Goal: Task Accomplishment & Management: Use online tool/utility

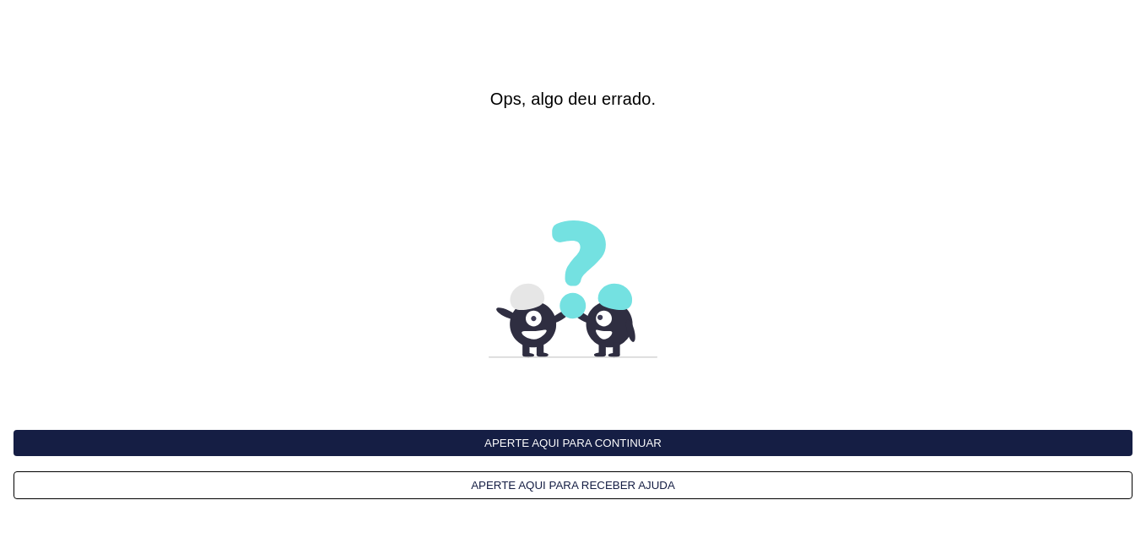
click at [573, 441] on button "Aperte aqui para continuar" at bounding box center [573, 443] width 1119 height 26
click at [573, 440] on button "Aperte aqui para continuar" at bounding box center [573, 443] width 1119 height 26
click at [379, 360] on interface-delivery-control-page at bounding box center [573, 274] width 1146 height 549
click at [523, 450] on button "Aperte aqui para continuar" at bounding box center [573, 443] width 1119 height 26
click at [520, 441] on button "Aperte aqui para continuar" at bounding box center [573, 443] width 1119 height 26
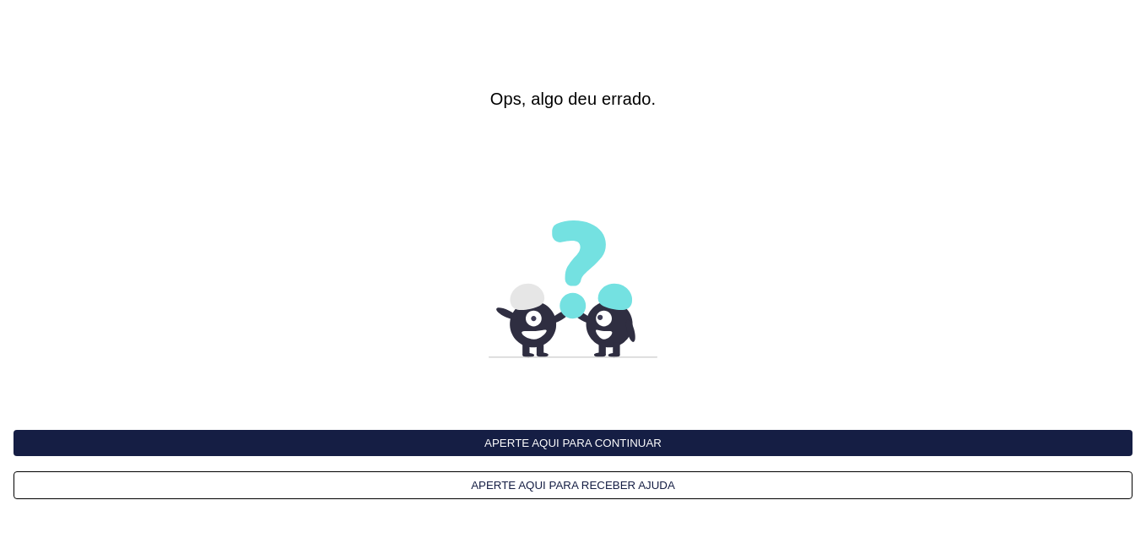
click at [520, 441] on button "Aperte aqui para continuar" at bounding box center [573, 443] width 1119 height 26
click at [521, 441] on button "Aperte aqui para continuar" at bounding box center [573, 443] width 1119 height 26
click at [522, 441] on button "Aperte aqui para continuar" at bounding box center [573, 443] width 1119 height 26
drag, startPoint x: 0, startPoint y: 0, endPoint x: 468, endPoint y: 433, distance: 637.8
click at [468, 433] on button "Aperte aqui para continuar" at bounding box center [573, 443] width 1119 height 26
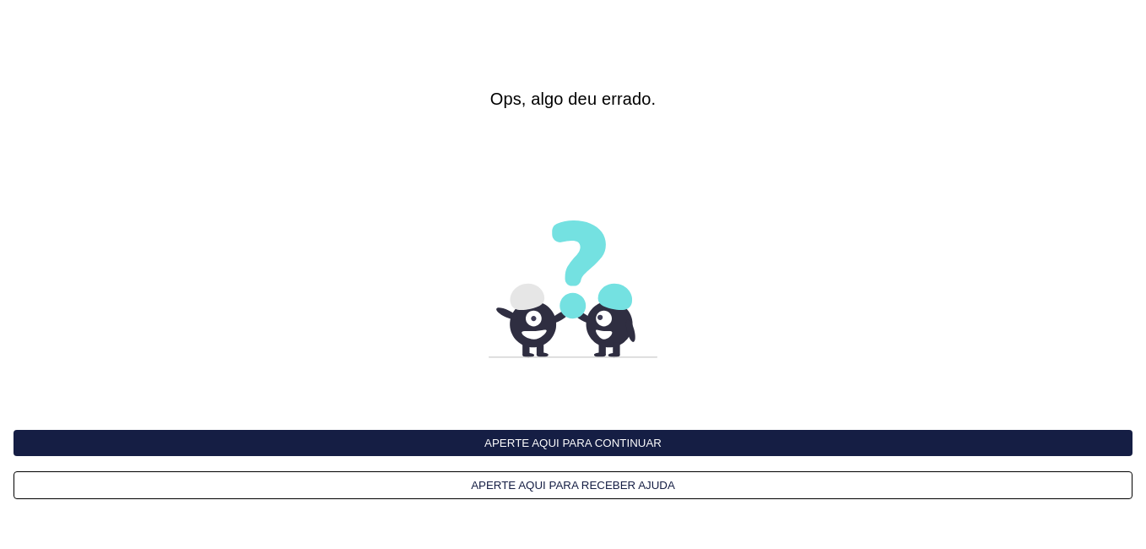
click at [468, 433] on button "Aperte aqui para continuar" at bounding box center [573, 443] width 1119 height 26
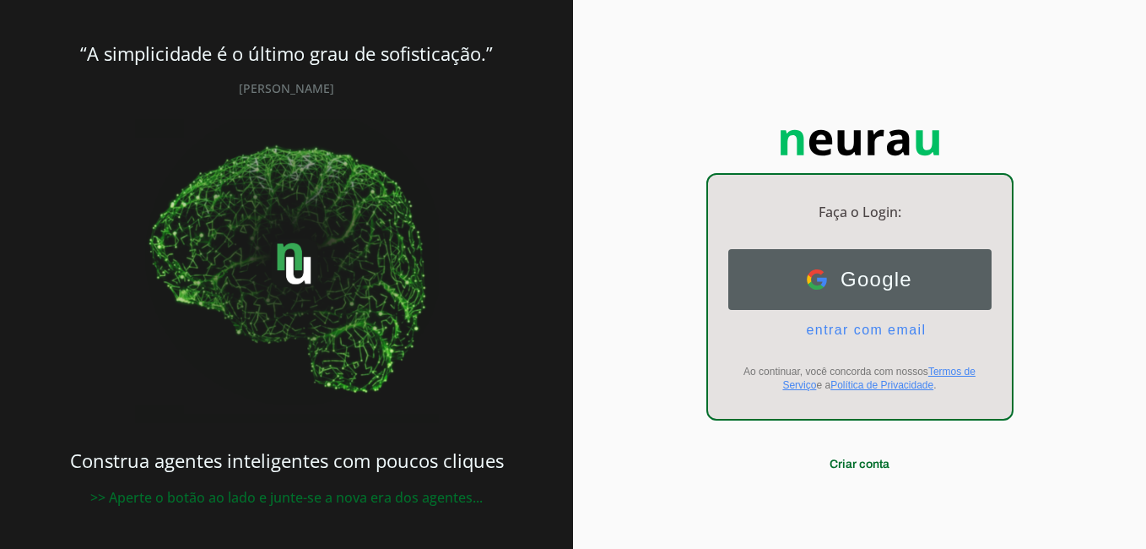
click at [819, 294] on button "Google Google" at bounding box center [859, 279] width 263 height 61
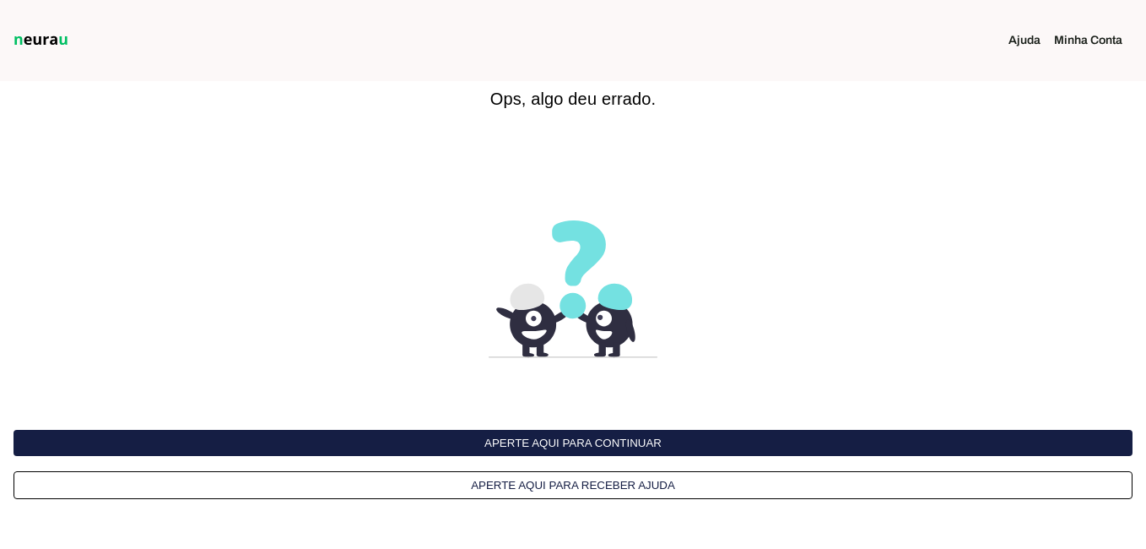
click at [49, 45] on img at bounding box center [41, 40] width 62 height 20
click at [535, 442] on button "Aperte aqui para continuar" at bounding box center [573, 443] width 1119 height 26
click at [562, 446] on button "Aperte aqui para continuar" at bounding box center [573, 443] width 1119 height 26
click at [565, 441] on button "Aperte aqui para continuar" at bounding box center [573, 443] width 1119 height 26
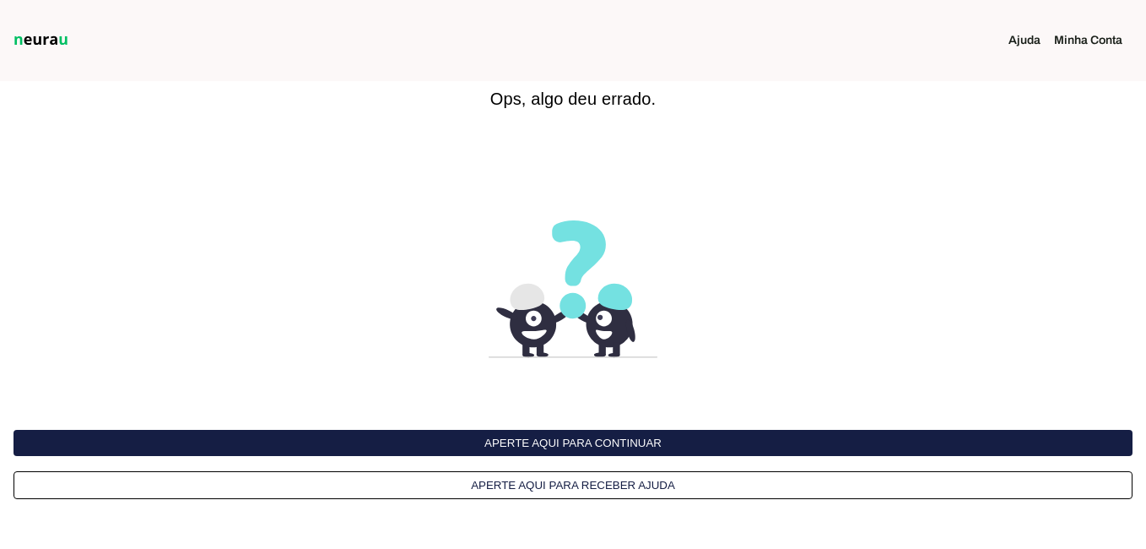
click at [565, 441] on button "Aperte aqui para continuar" at bounding box center [573, 443] width 1119 height 26
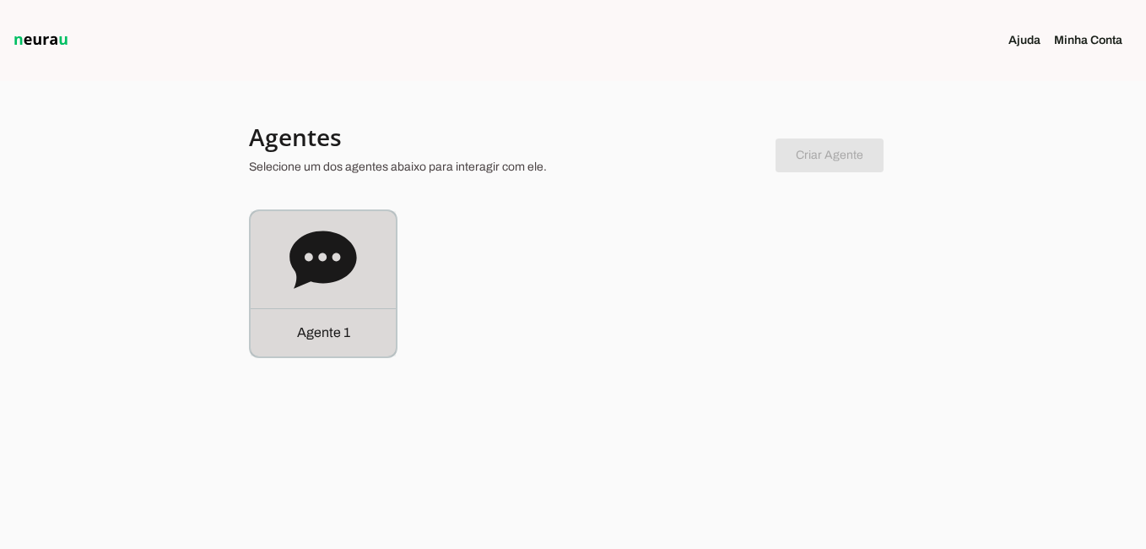
click at [335, 268] on icon at bounding box center [322, 258] width 67 height 57
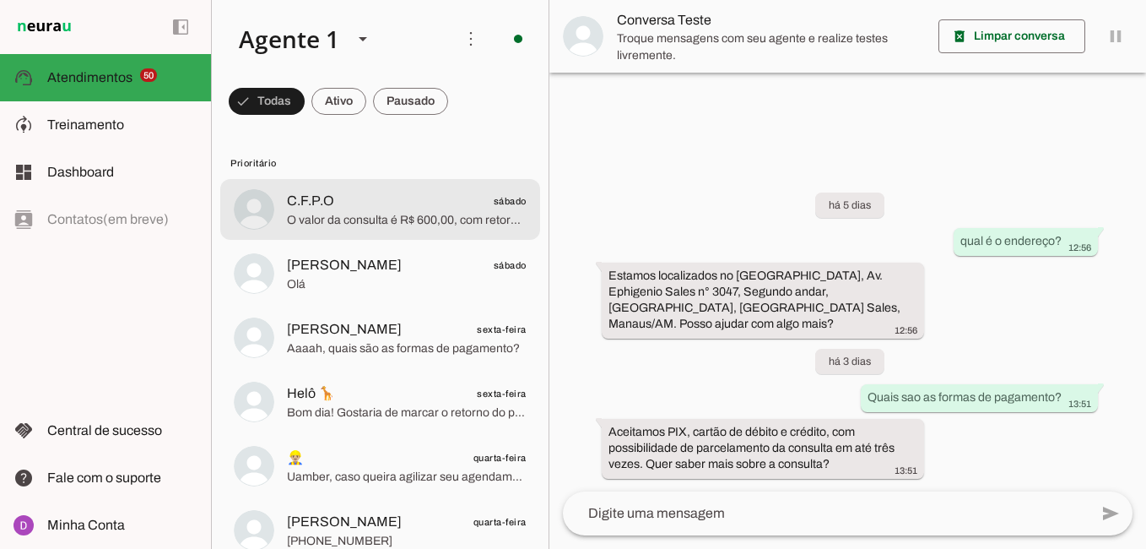
click at [342, 209] on span "C.F.P.O sábado" at bounding box center [407, 201] width 240 height 21
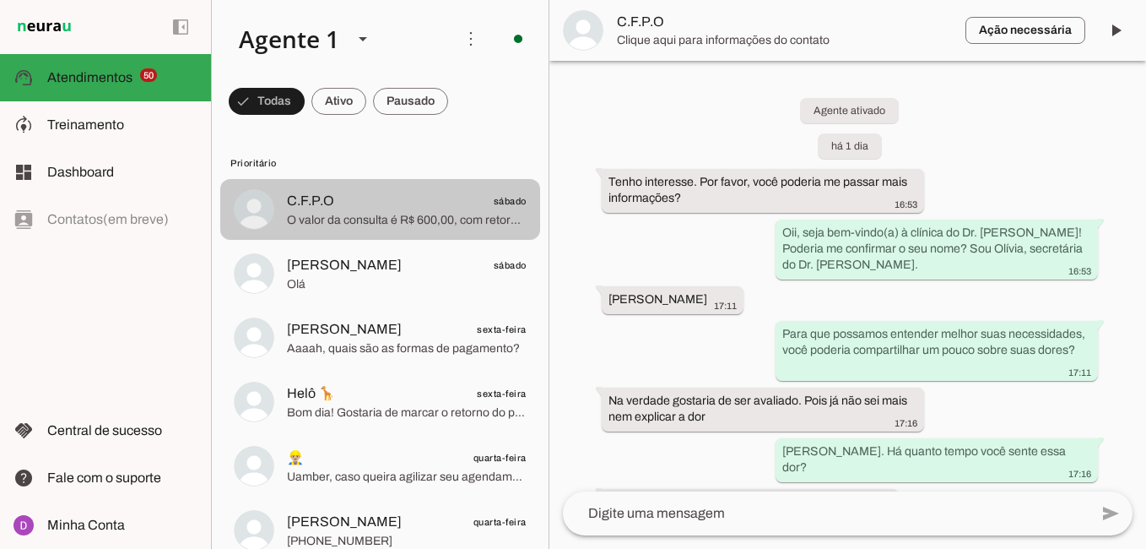
scroll to position [1166, 0]
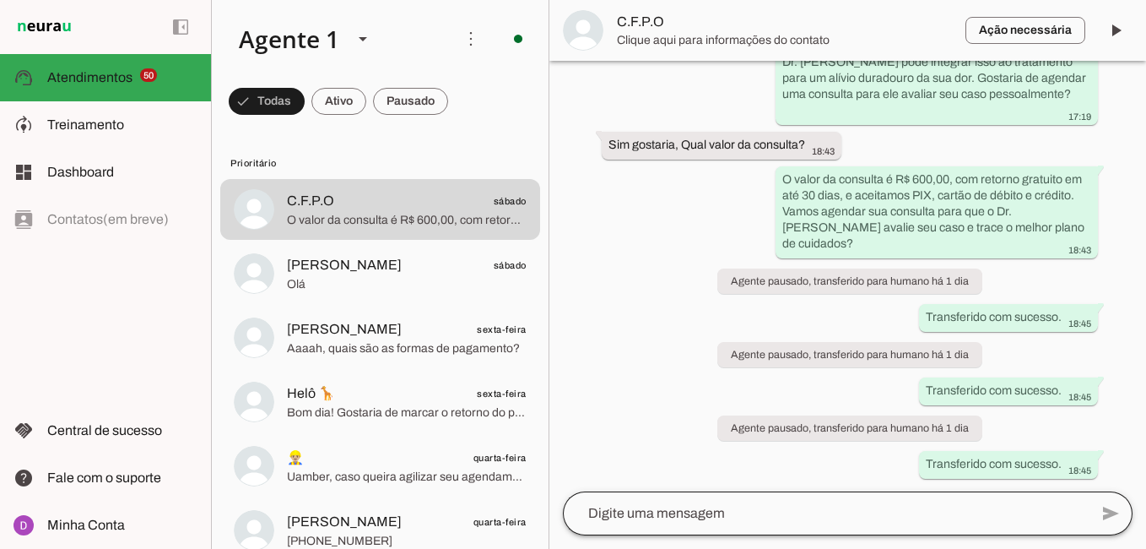
click at [766, 497] on div at bounding box center [826, 513] width 526 height 44
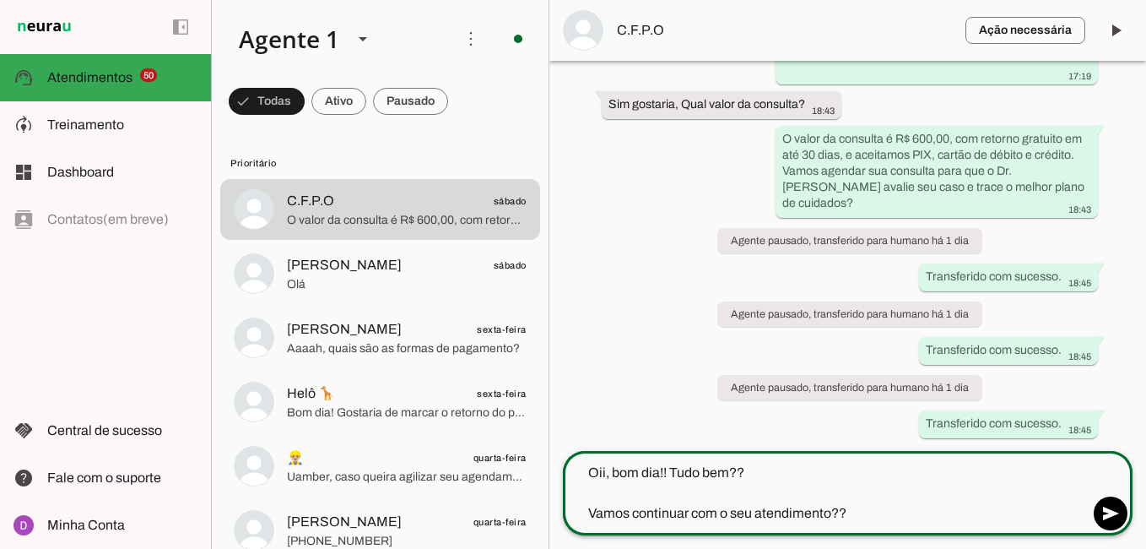
click at [754, 461] on div "Oii, bom dia!! Tudo bem?? Vamos continuar com o seu atendimento??" at bounding box center [826, 493] width 526 height 84
click at [754, 468] on textarea "Oii, bom dia!! Tudo bem?? Vamos continuar com o seu atendimento??" at bounding box center [826, 492] width 526 height 61
drag, startPoint x: 896, startPoint y: 510, endPoint x: 539, endPoint y: 430, distance: 365.9
click at [539, 430] on div "Agente 1 Criar Agente Você atingiu o limite de IAs Neurau permitidas. Atualize …" at bounding box center [678, 274] width 935 height 549
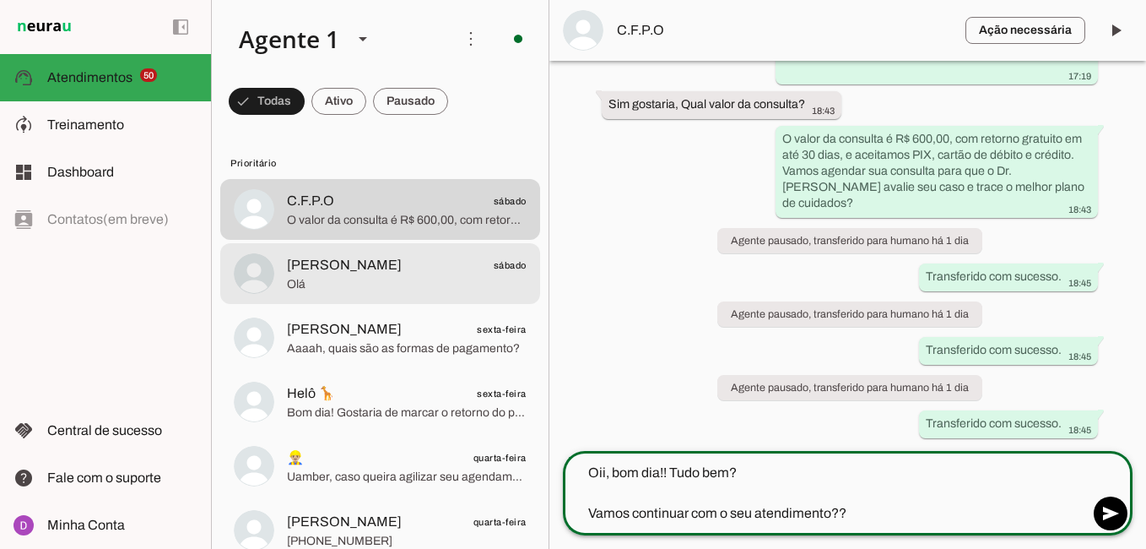
type textarea "Oii, bom dia!! Tudo bem? Vamos continuar com o seu atendimento??"
type md-outlined-text-field "Oii, bom dia!! Tudo bem? Vamos continuar com o seu atendimento??"
click at [333, 269] on span "[PERSON_NAME]" at bounding box center [344, 265] width 115 height 20
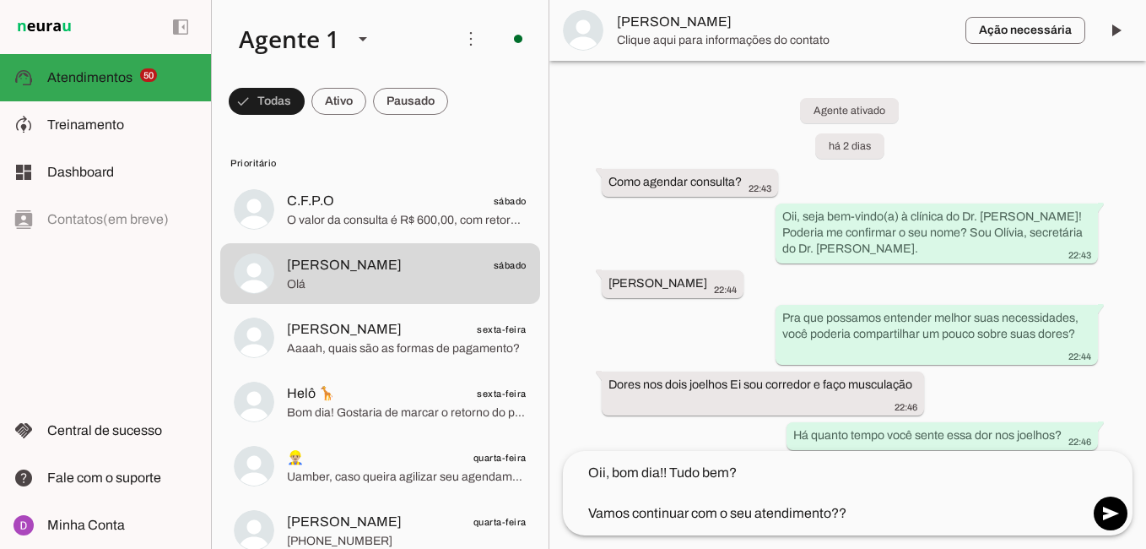
scroll to position [1062, 0]
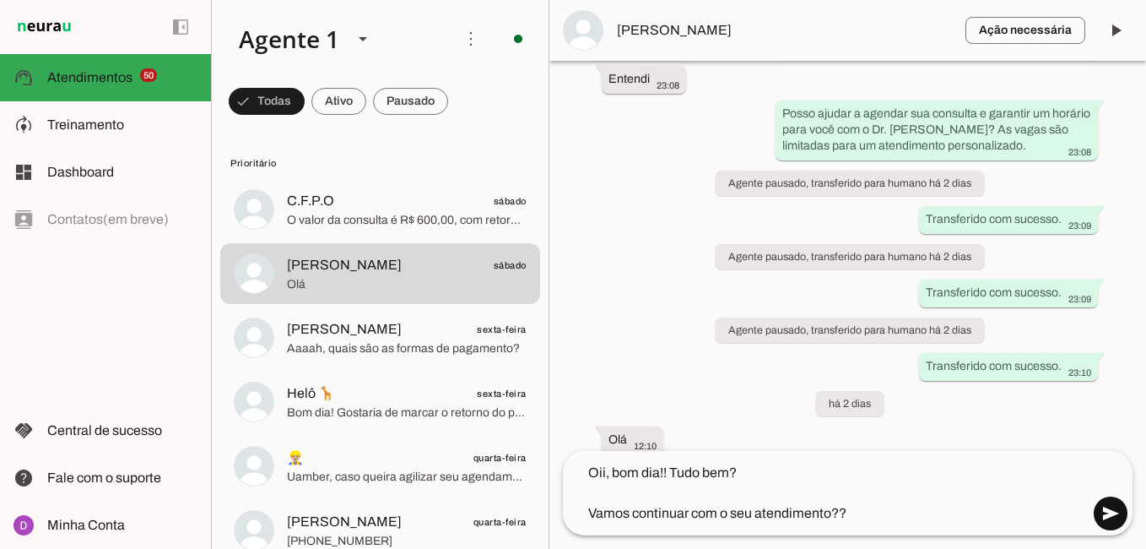
click at [1109, 516] on span at bounding box center [1110, 513] width 41 height 41
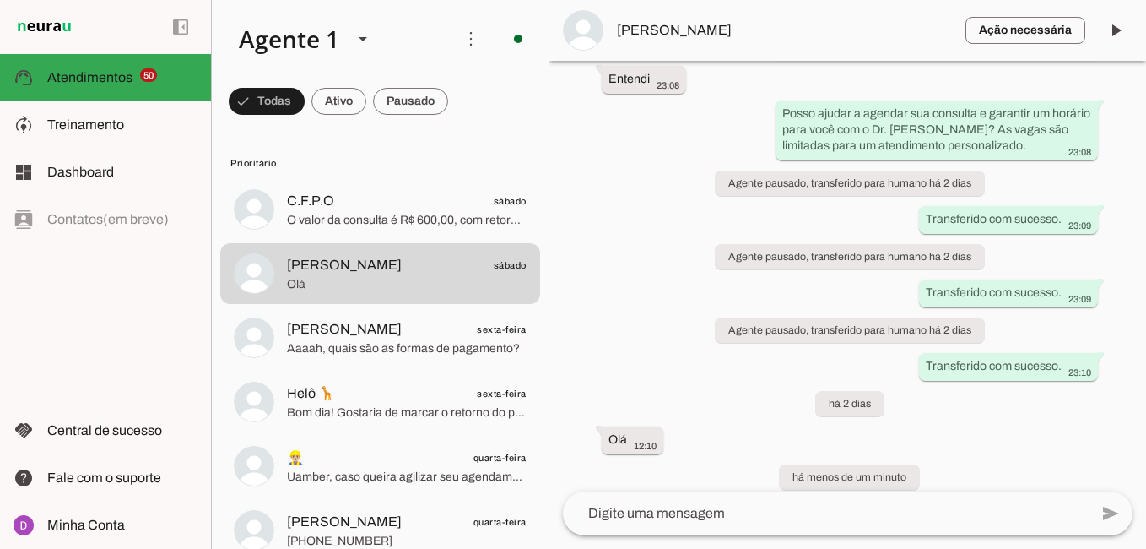
scroll to position [1111, 0]
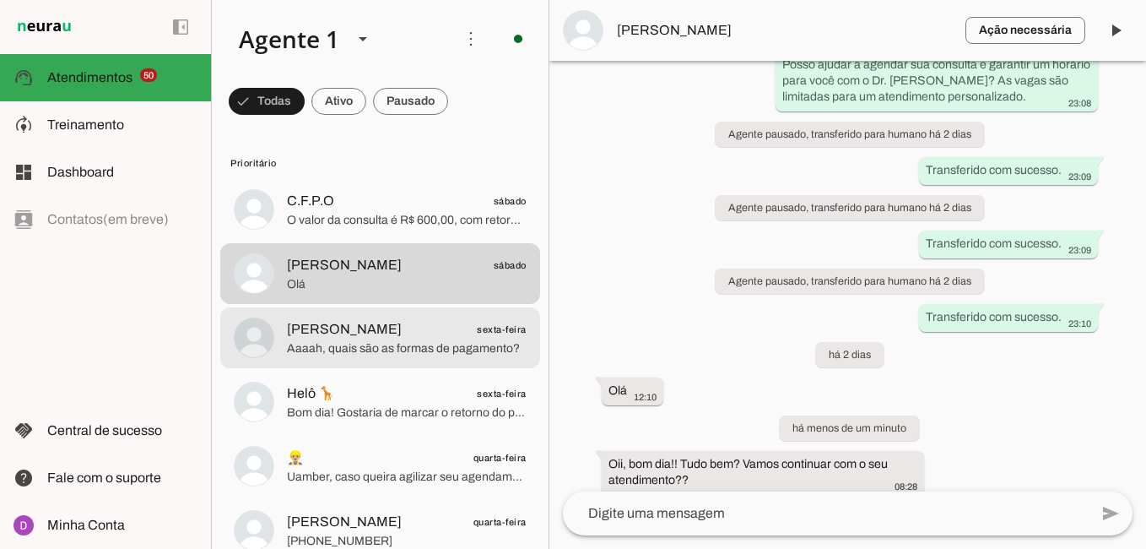
click at [360, 353] on span "Aaaah, quais são as formas de pagamento?" at bounding box center [407, 348] width 240 height 17
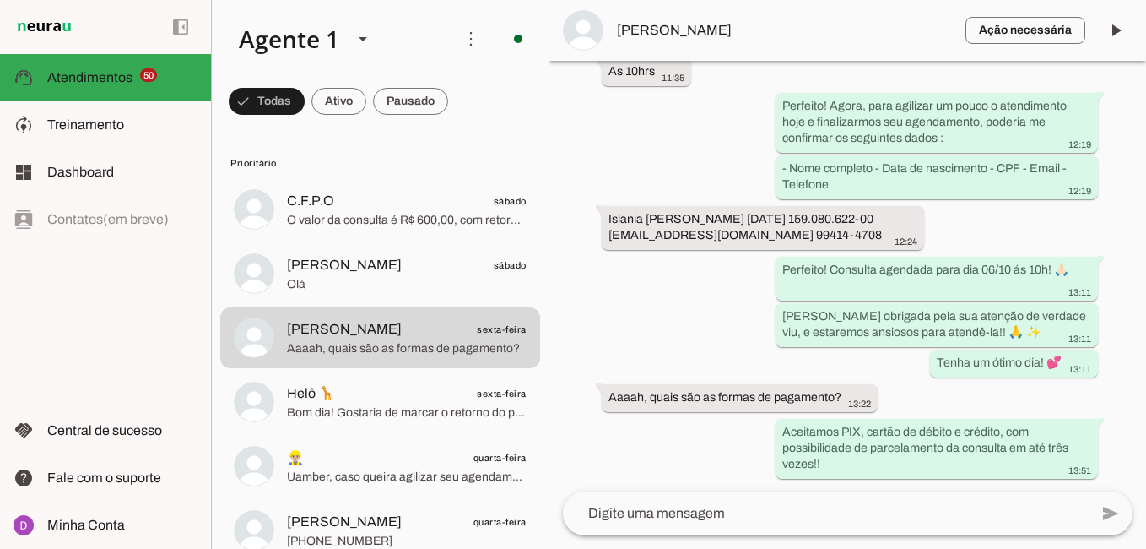
scroll to position [1462, 0]
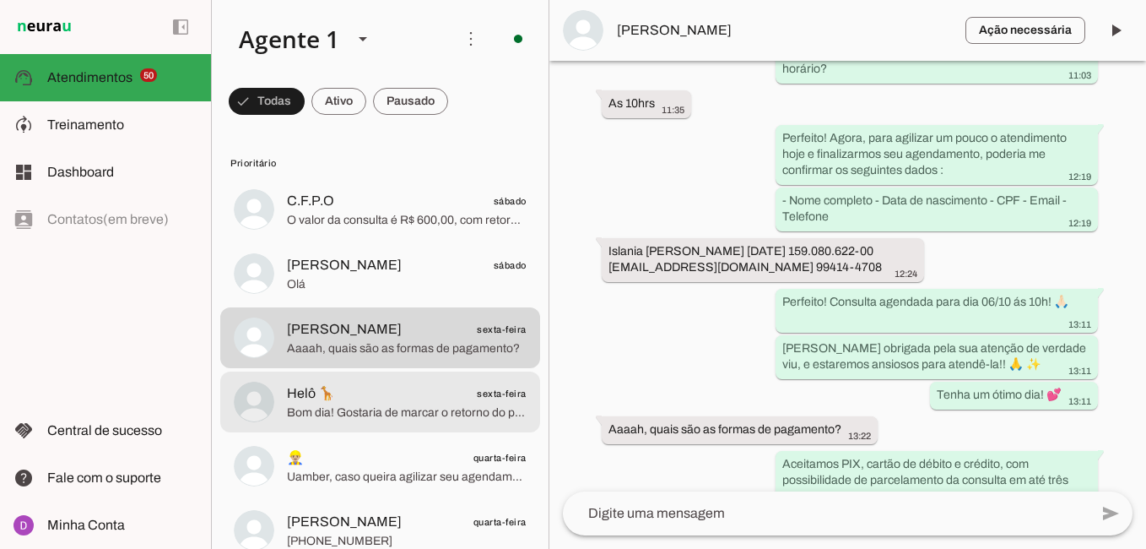
click at [433, 413] on span "Bom dia! Gostaria de marcar o retorno do paciente [PERSON_NAME]" at bounding box center [407, 412] width 240 height 17
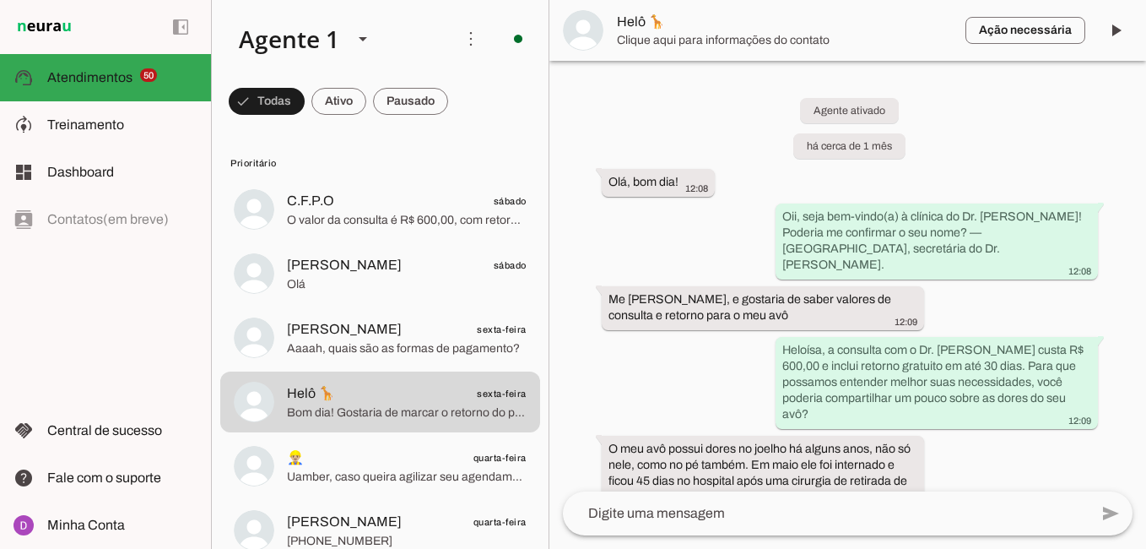
scroll to position [1439, 0]
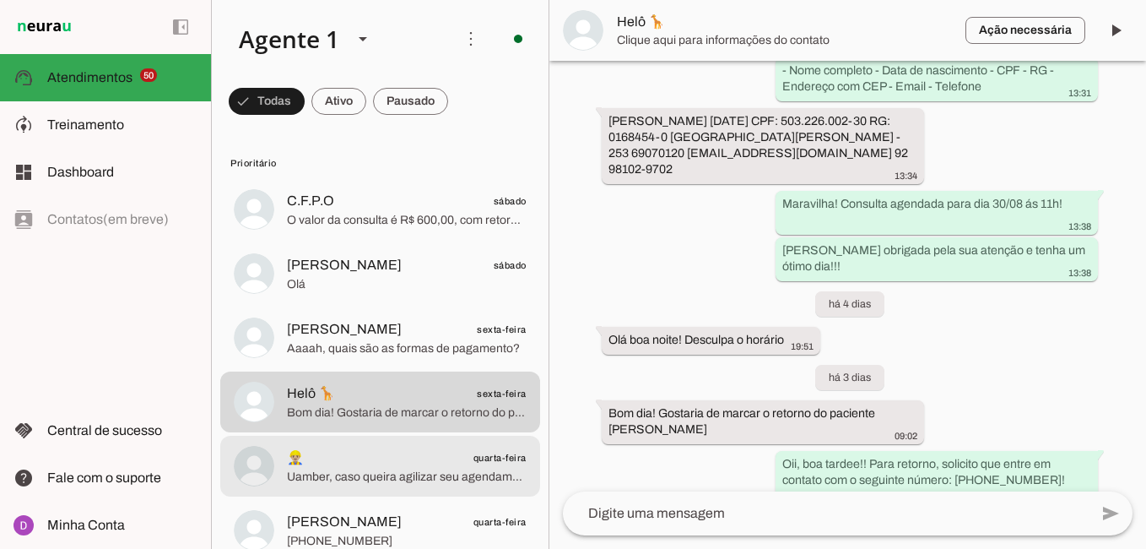
click at [401, 472] on span "Uamber, caso queira agilizar seu agendamento ou tenha mais dúvidas, estou aqui …" at bounding box center [407, 476] width 240 height 17
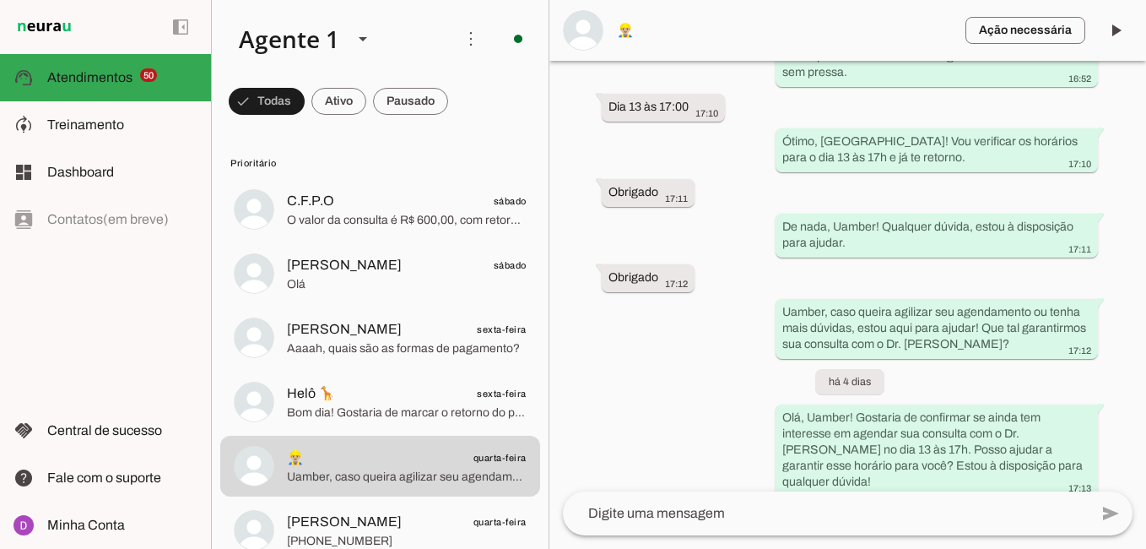
scroll to position [2259, 0]
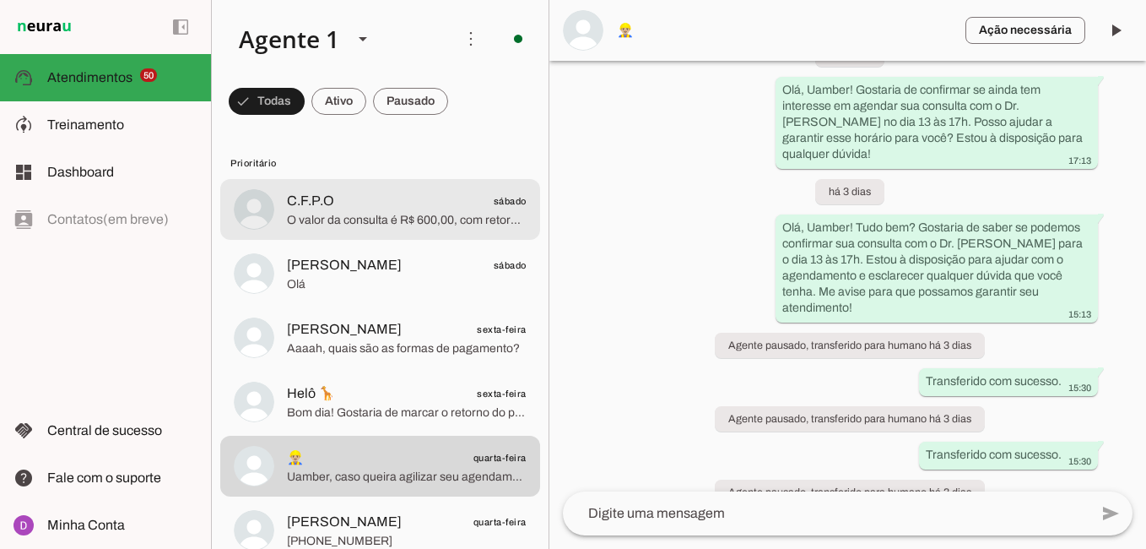
click at [349, 220] on span "O valor da consulta é R$ 600,00, com retorno gratuito em até 30 dias, e aceitam…" at bounding box center [407, 220] width 240 height 17
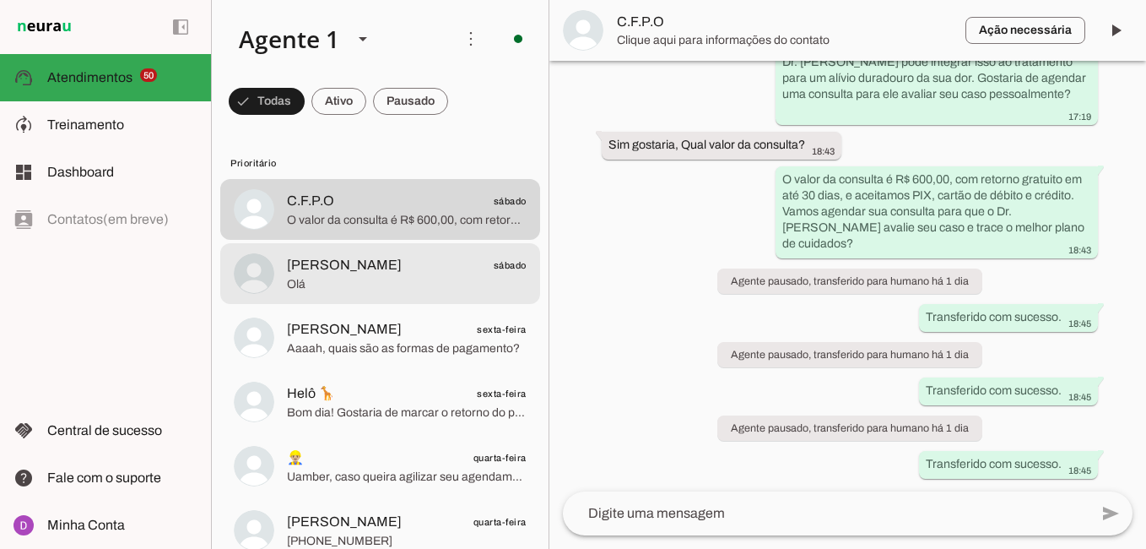
scroll to position [1166, 0]
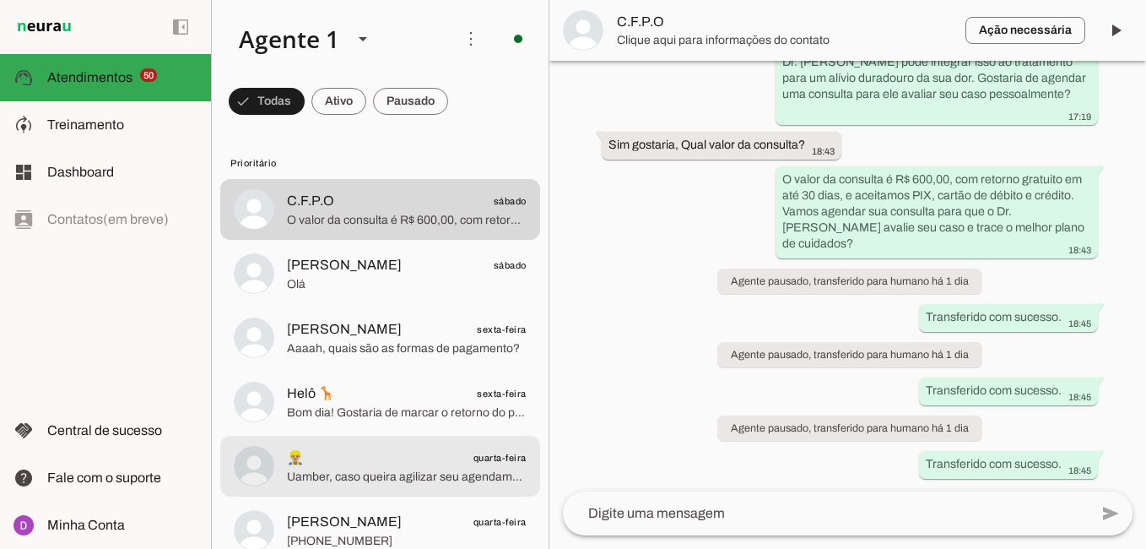
drag, startPoint x: 397, startPoint y: 462, endPoint x: 784, endPoint y: 332, distance: 407.8
click at [397, 462] on span "👷🏼‍♂️ quarta-feira" at bounding box center [407, 457] width 240 height 21
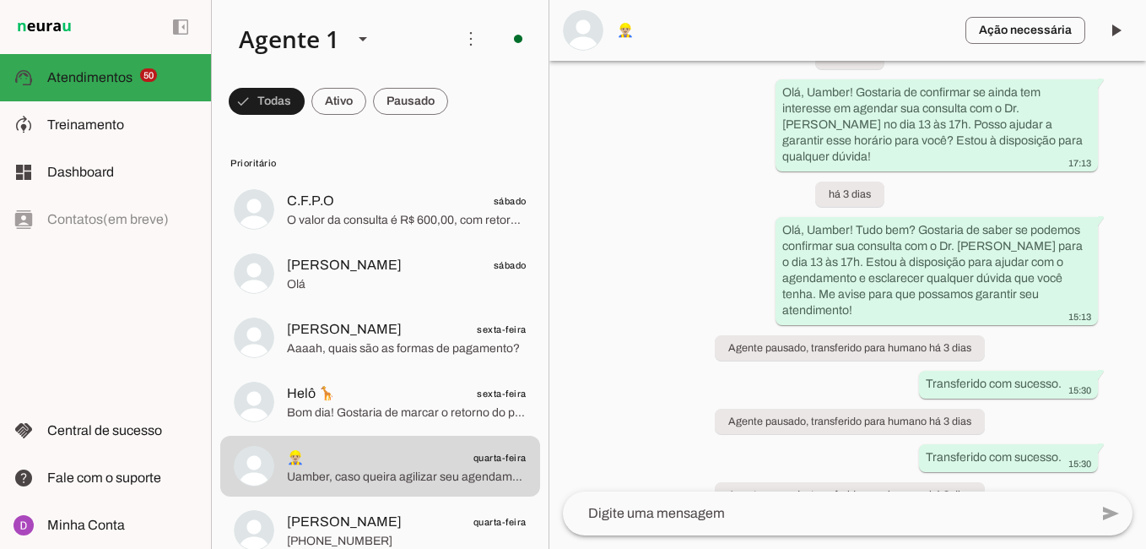
scroll to position [2259, 0]
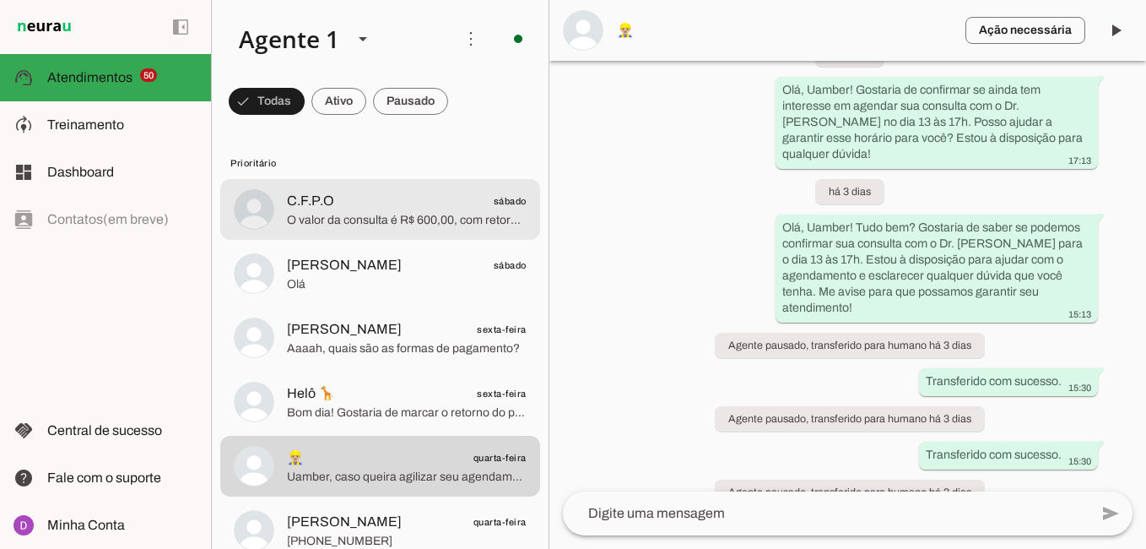
click at [348, 223] on span "O valor da consulta é R$ 600,00, com retorno gratuito em até 30 dias, e aceitam…" at bounding box center [407, 220] width 240 height 17
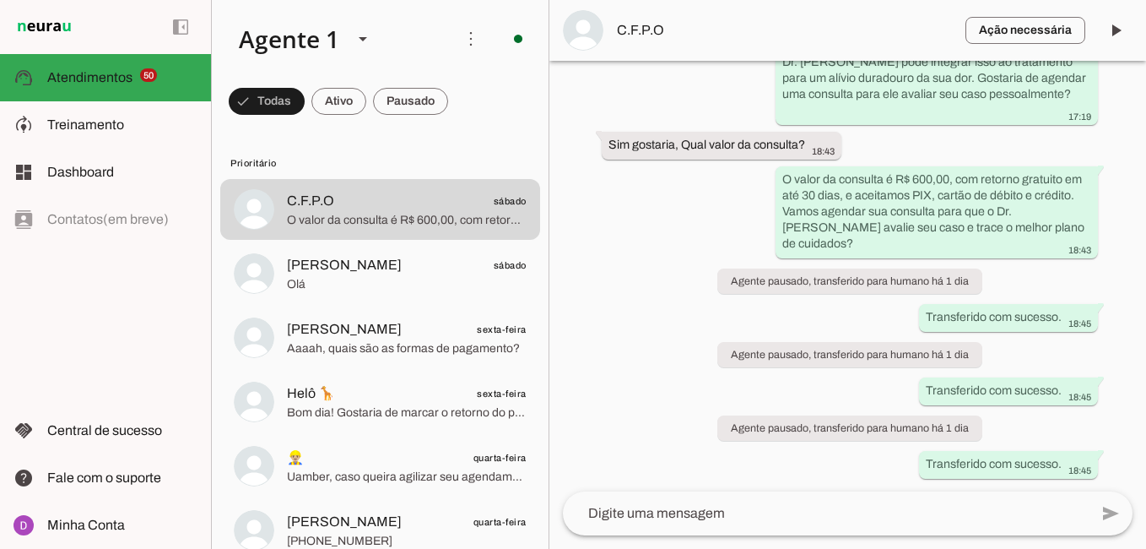
scroll to position [1166, 0]
click at [736, 522] on textarea at bounding box center [826, 513] width 526 height 20
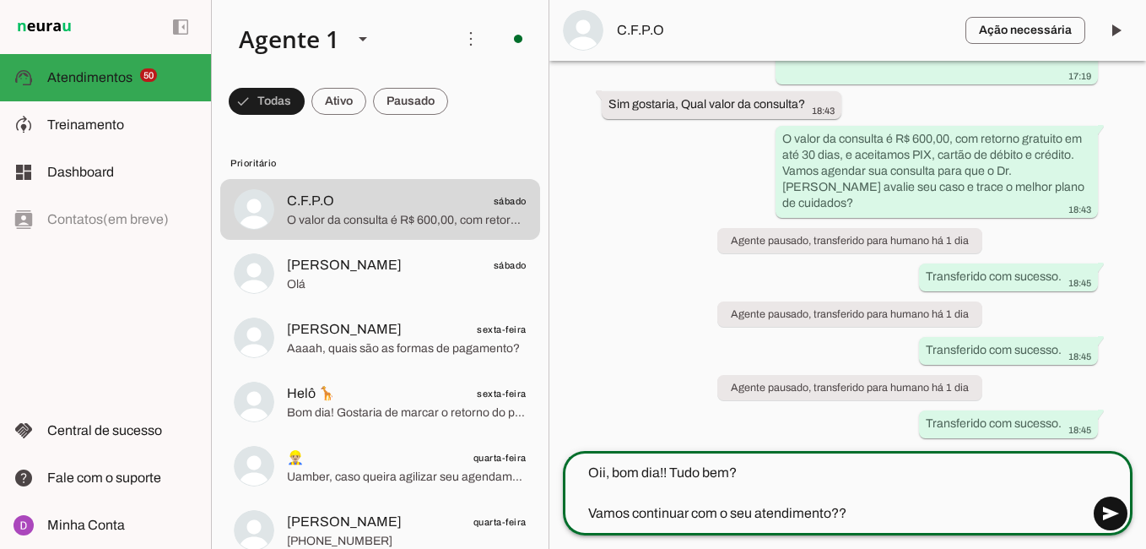
type textarea "Oii, bom dia!! Tudo bem? Vamos continuar com o seu atendimento??"
click at [1107, 523] on span at bounding box center [1110, 513] width 41 height 41
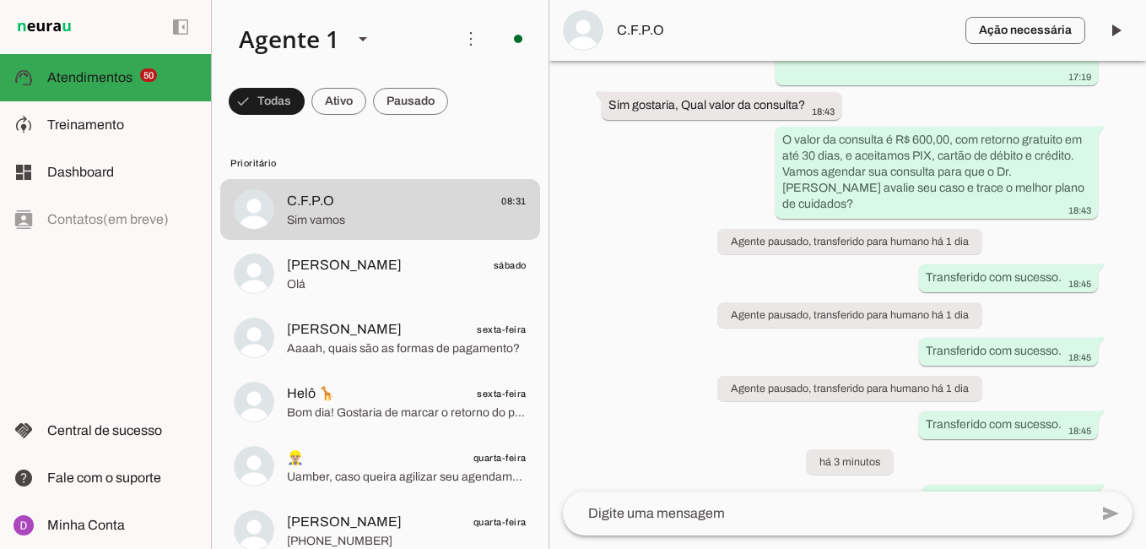
scroll to position [1335, 0]
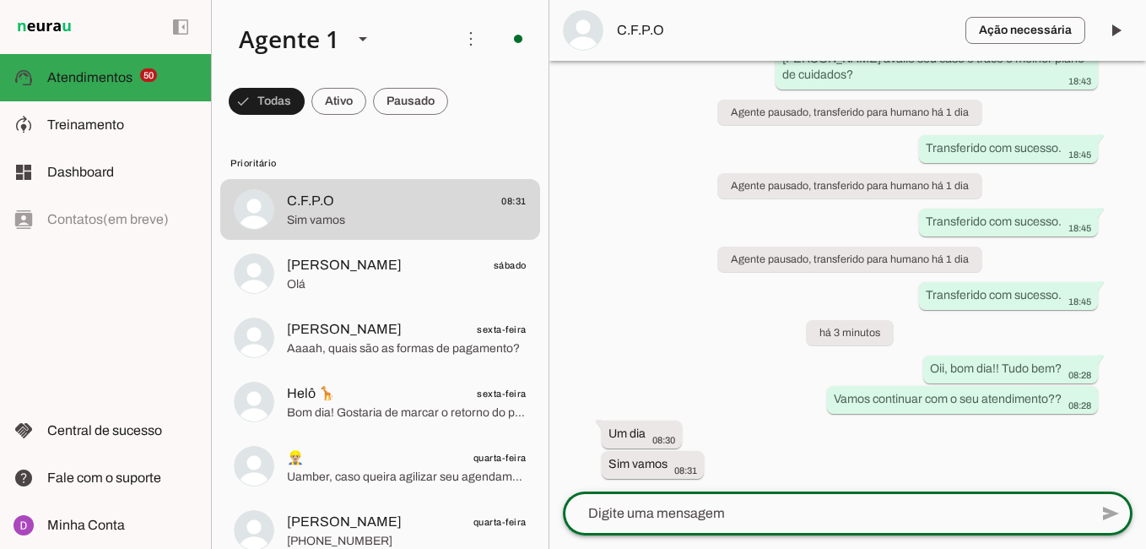
click at [688, 511] on textarea at bounding box center [826, 513] width 526 height 20
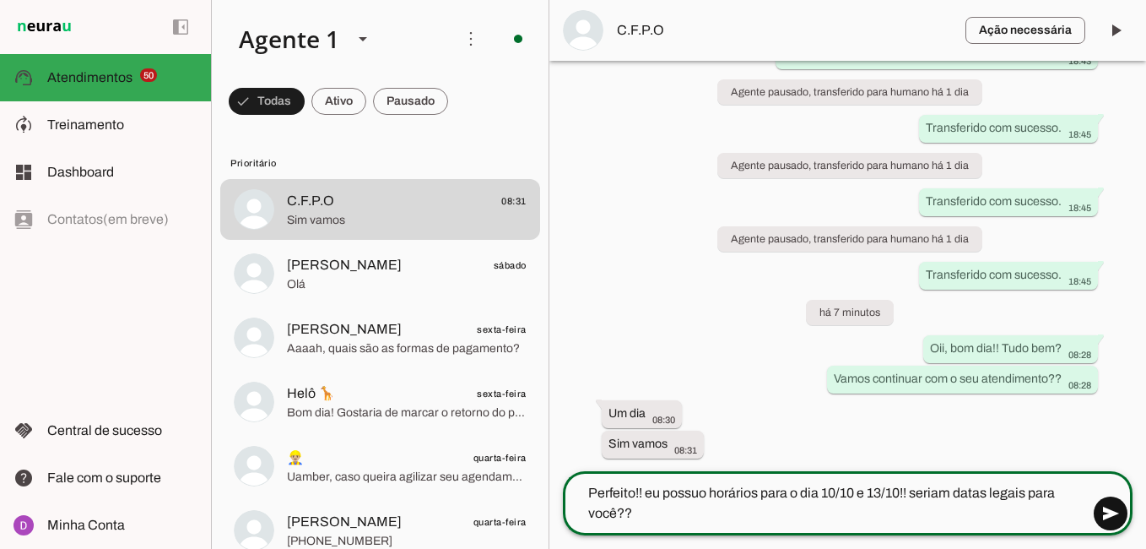
type textarea "Perfeito!! eu possuo horários para o dia 10/10 e 13/10!! seriam datas legais pa…"
type md-outlined-text-field "Perfeito!! eu possuo horários para o dia 10/10 e 13/10!! seriam datas legais pa…"
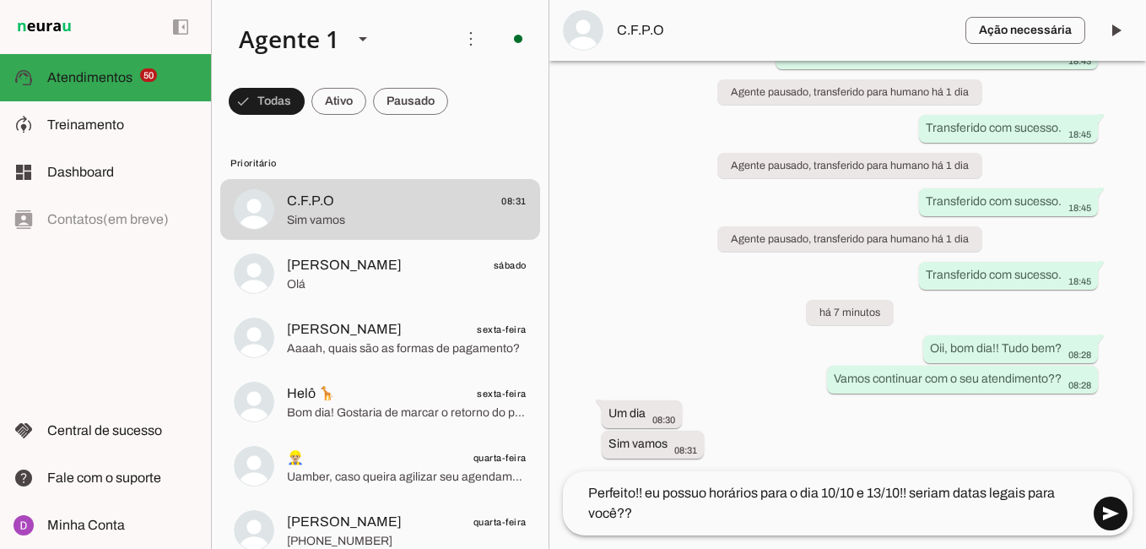
click at [1115, 516] on span at bounding box center [1110, 513] width 41 height 41
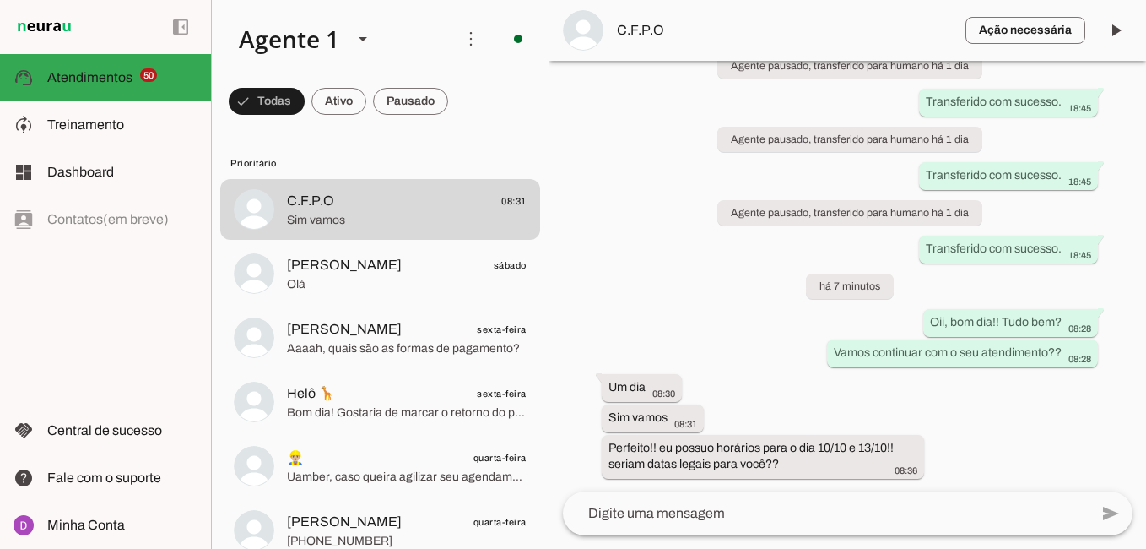
scroll to position [1382, 0]
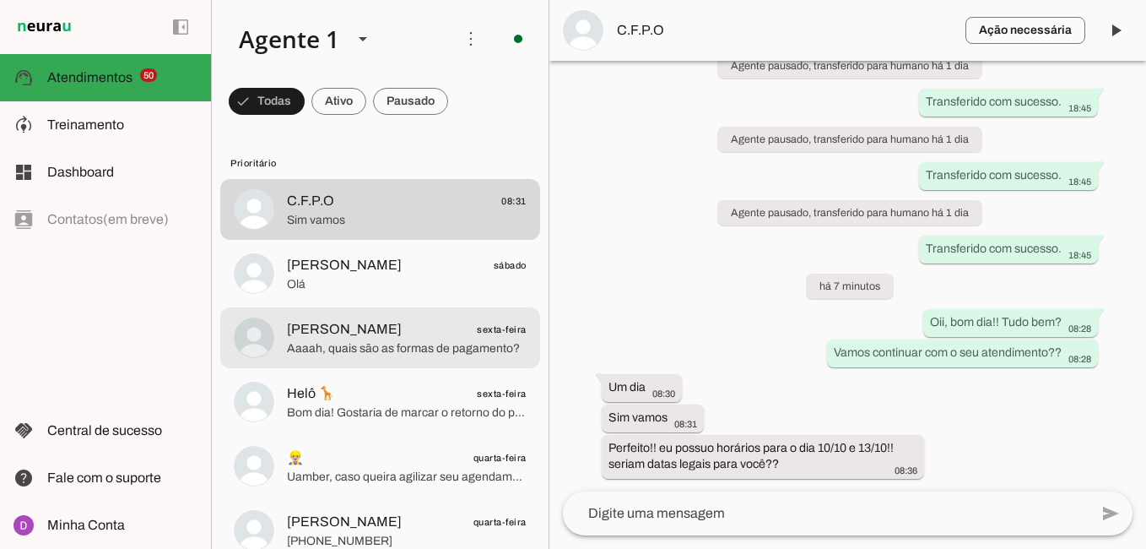
click at [385, 337] on span "[PERSON_NAME] sexta-feira" at bounding box center [407, 329] width 240 height 21
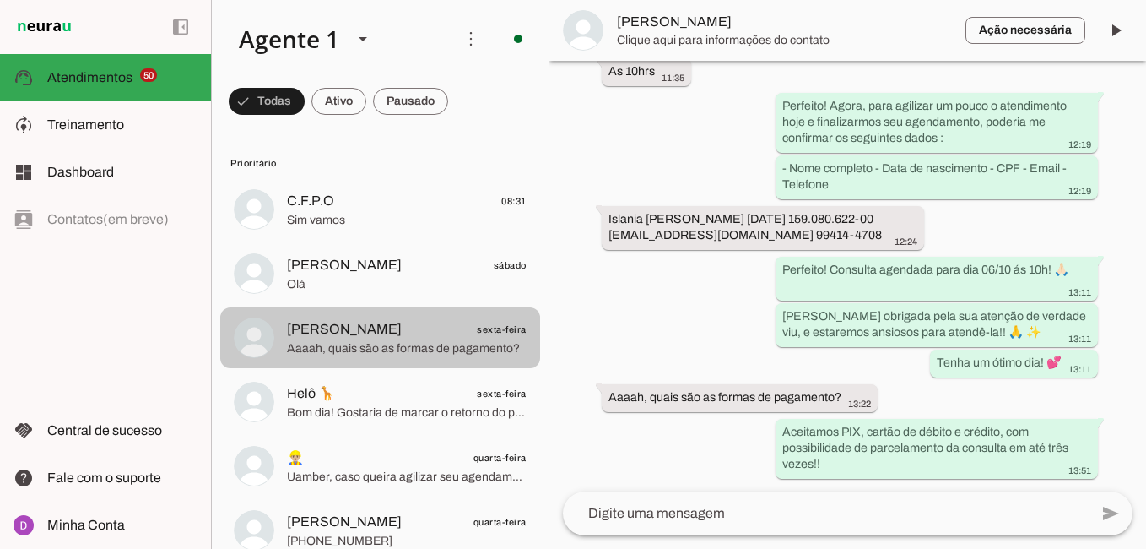
scroll to position [1462, 0]
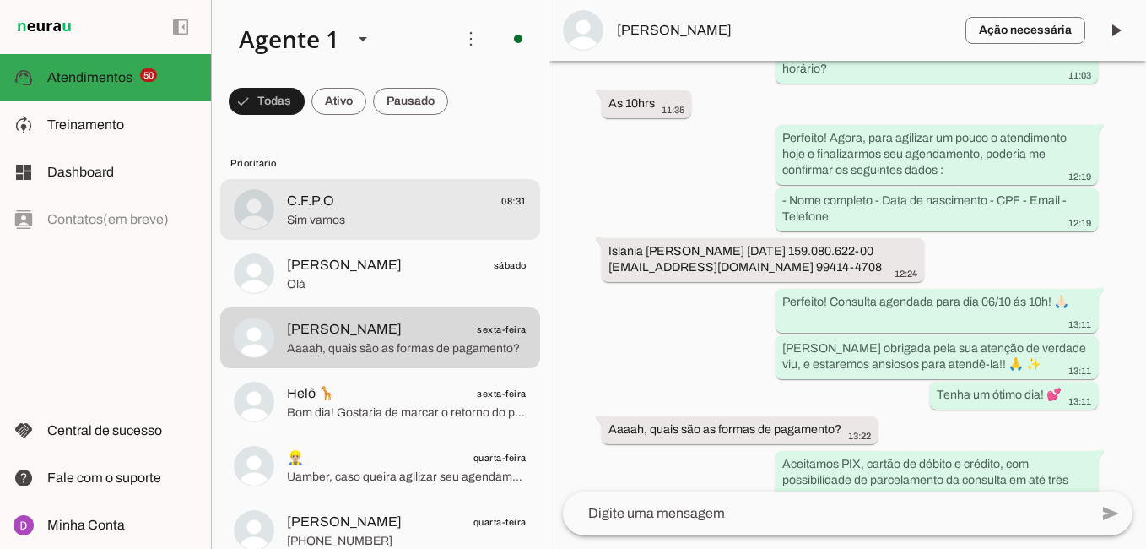
click at [318, 210] on div at bounding box center [407, 209] width 240 height 41
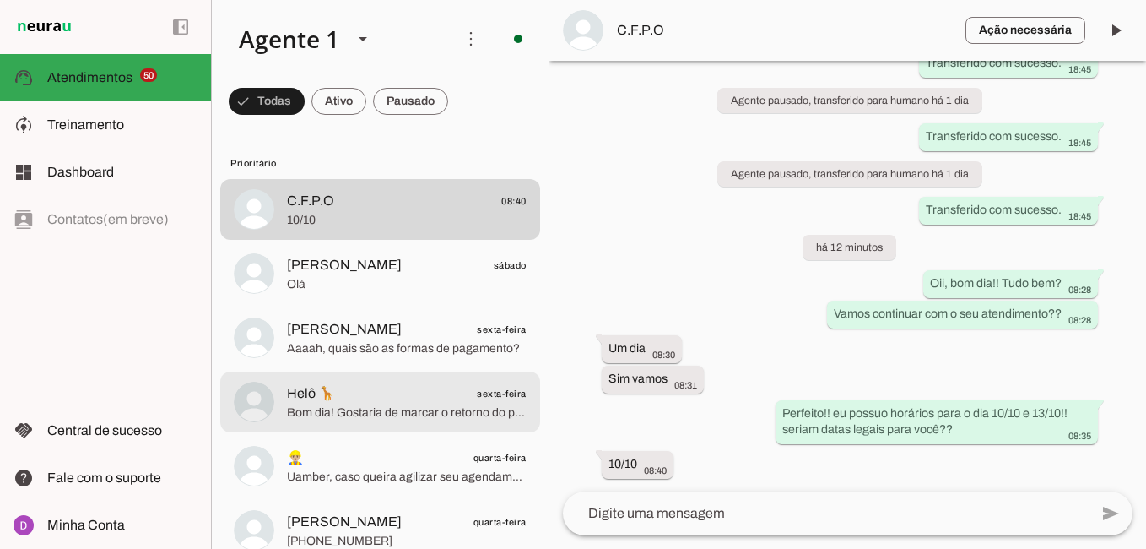
scroll to position [1, 0]
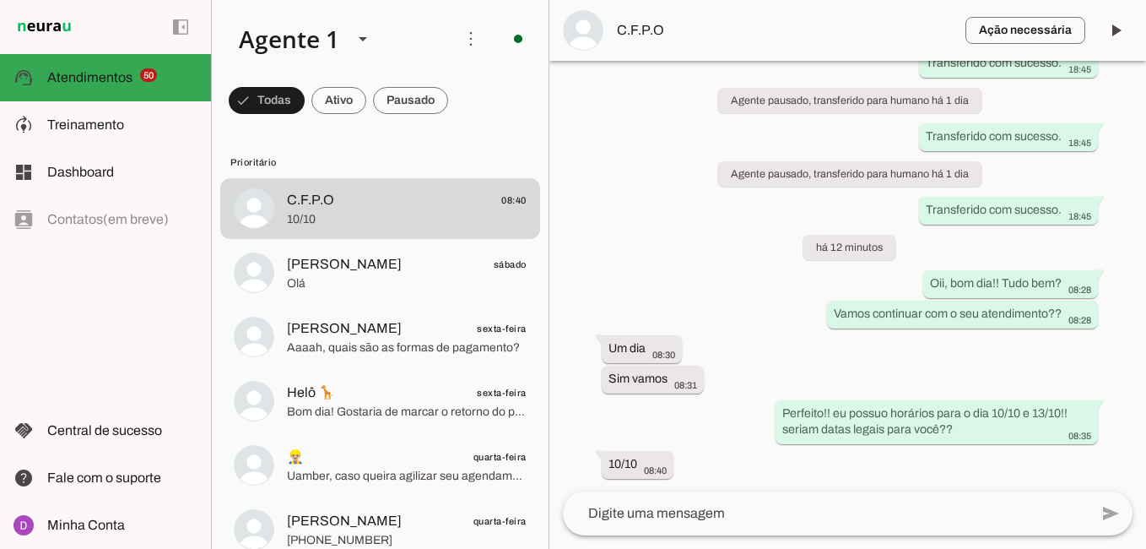
click at [740, 512] on textarea at bounding box center [826, 513] width 526 height 20
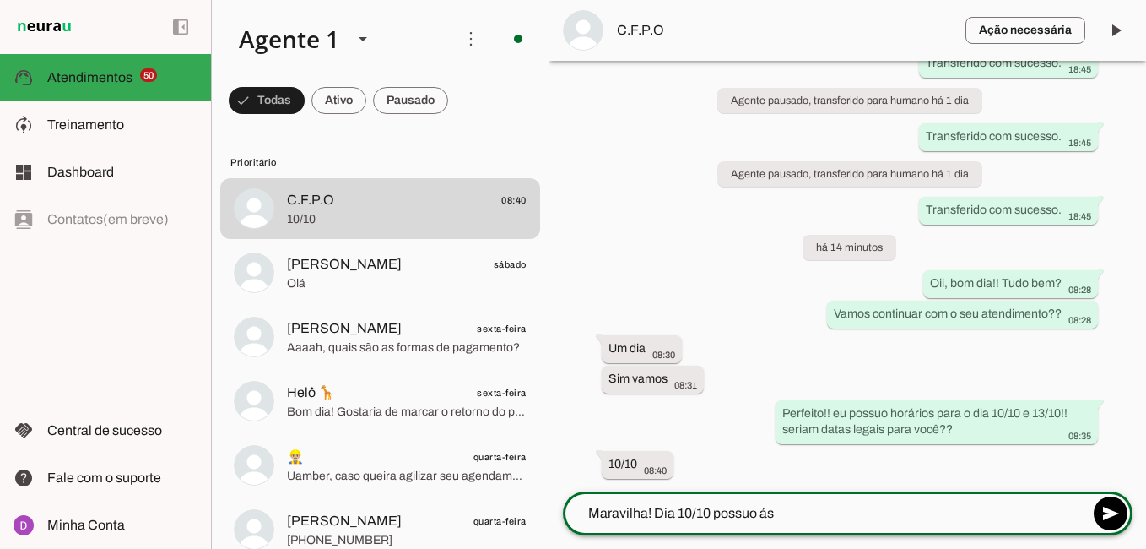
type textarea "Maravilha! Dia 10/10 possuo ás"
type md-outlined-text-field "Maravilha! Dia 10/10 possuo ás"
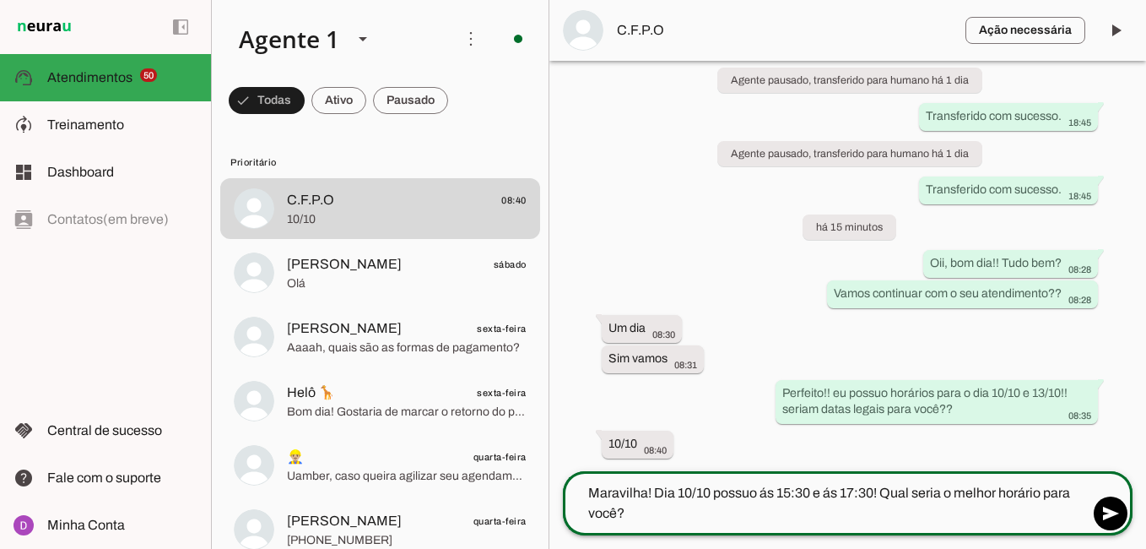
type textarea "Maravilha! Dia 10/10 possuo ás 15:30 e ás 17:30! Qual seria o melhor horário pa…"
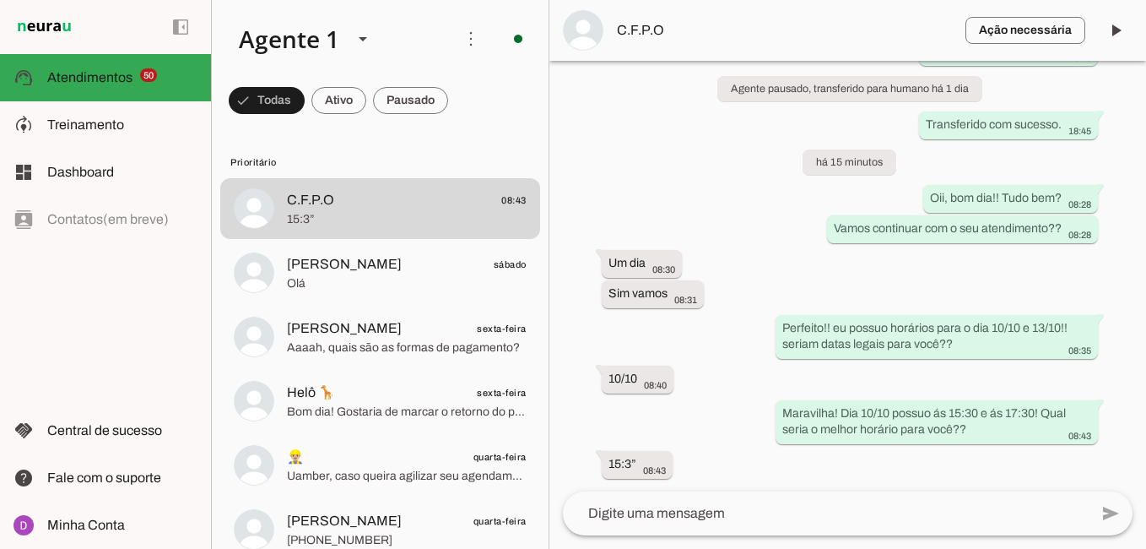
scroll to position [1506, 0]
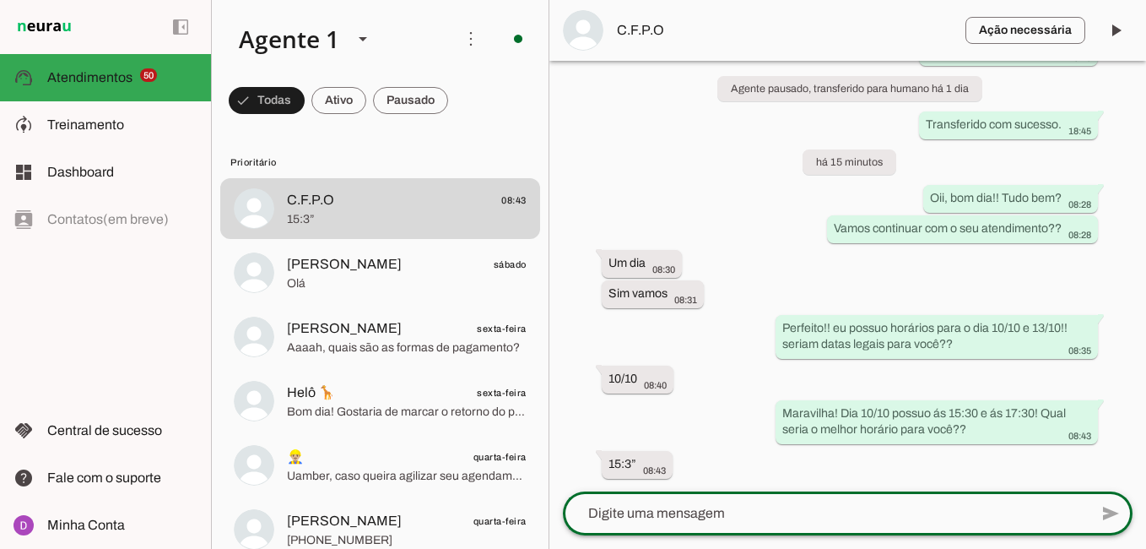
click at [722, 516] on textarea at bounding box center [826, 513] width 526 height 20
paste textarea "Perfeito! Agora, para agilizar um pouco o atendimento hoje e finalizarmos seu a…"
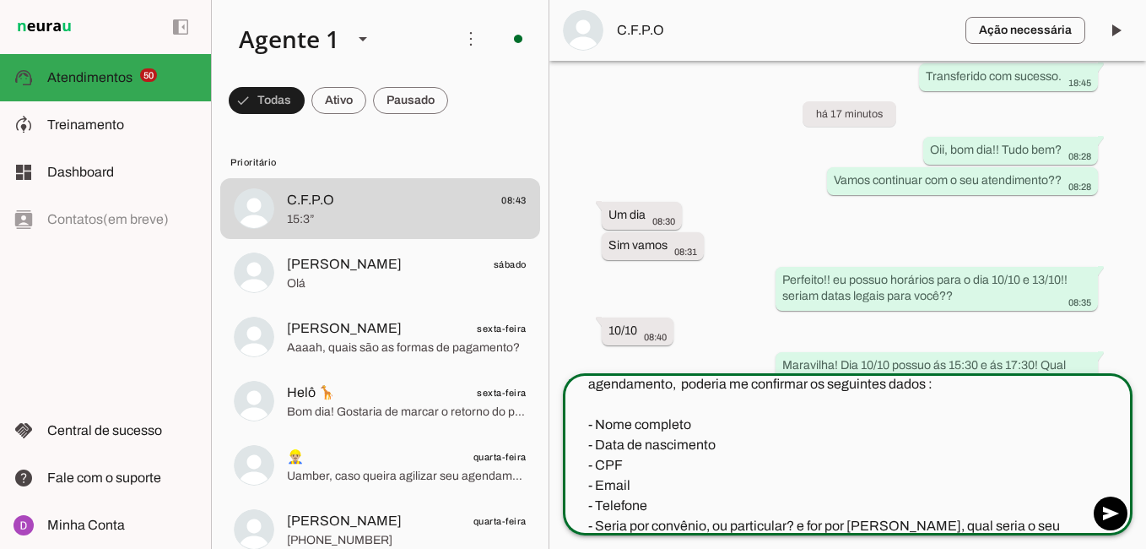
scroll to position [0, 0]
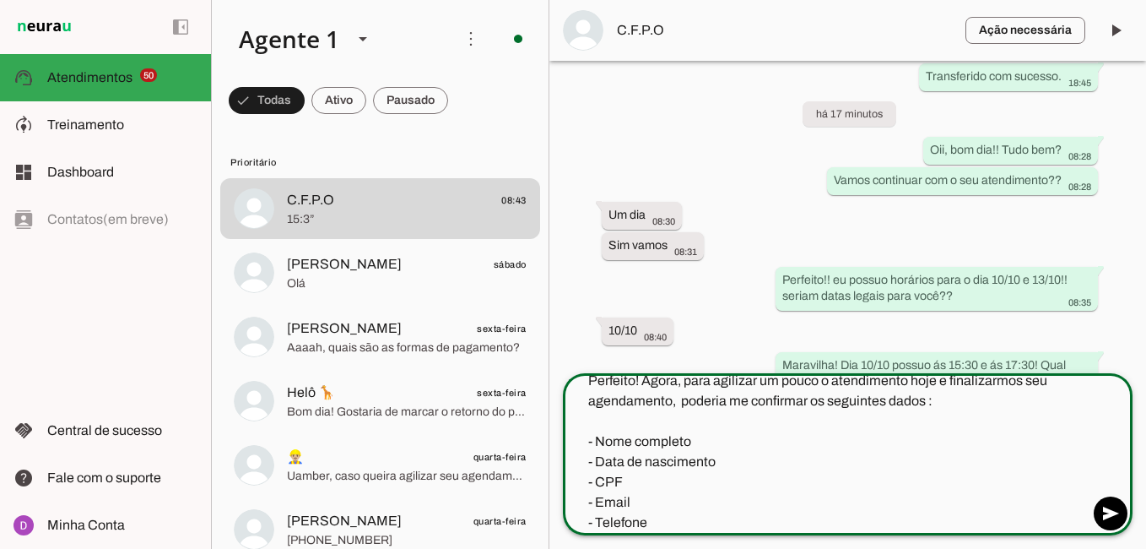
drag, startPoint x: 634, startPoint y: 378, endPoint x: 565, endPoint y: 371, distance: 68.7
click at [565, 371] on chat-widget "play_arrow O agente está pausado. O bot não irá responder mensagens nesta conve…" at bounding box center [847, 274] width 597 height 549
click at [835, 379] on textarea "Maravilha! Agora, para agilizar um pouco o atendimento hoje e finalizarmos seu …" at bounding box center [826, 451] width 526 height 162
click at [841, 381] on textarea "Maravilha! Agora, para agilizar um pouco o atendimento hoje e finalizarmos seu …" at bounding box center [826, 451] width 526 height 162
drag, startPoint x: 944, startPoint y: 377, endPoint x: 982, endPoint y: 380, distance: 38.1
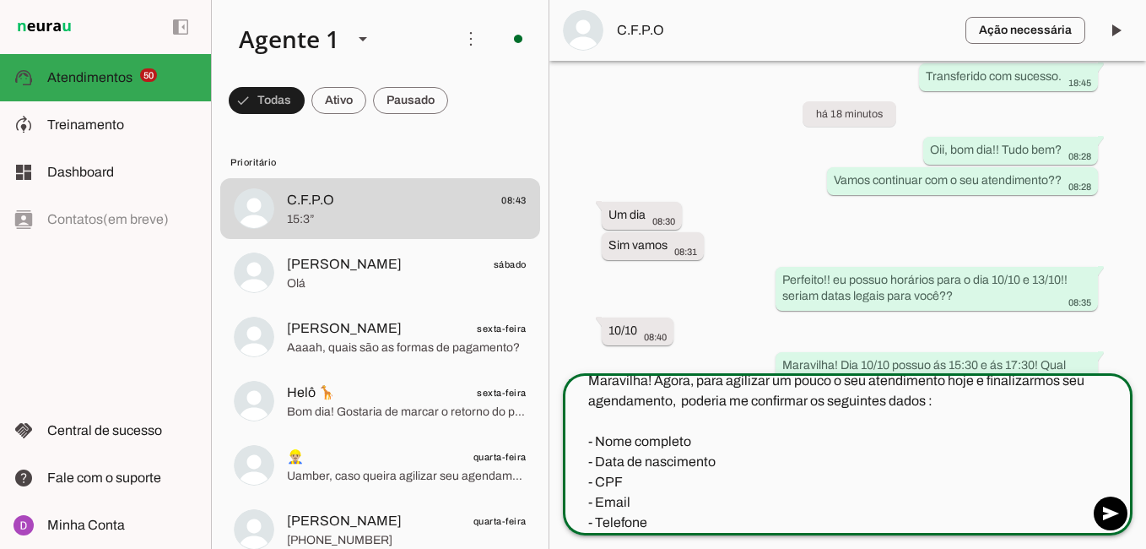
click at [982, 380] on textarea "Maravilha! Agora, para agilizar um pouco o seu atendimento hoje e finalizarmos …" at bounding box center [826, 451] width 526 height 162
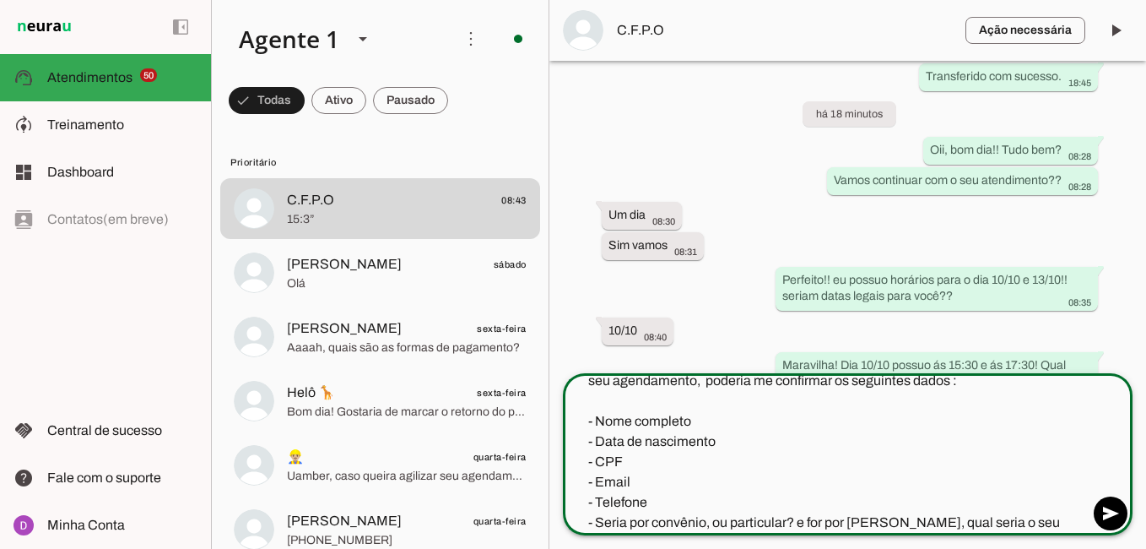
drag, startPoint x: 589, startPoint y: 525, endPoint x: 1082, endPoint y: 531, distance: 492.9
click at [1082, 531] on textarea "Maravilha! Agora, para agilizar um pouco o seu atendimento no dia, e finalizarm…" at bounding box center [826, 451] width 526 height 162
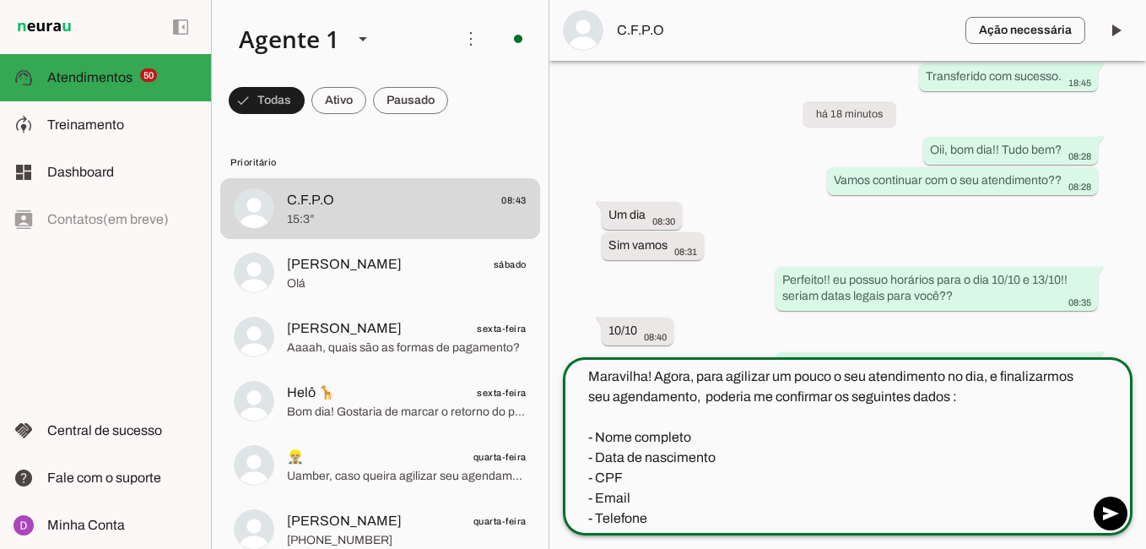
scroll to position [0, 0]
type textarea "Maravilha! Agora, para agilizar um pouco o seu atendimento no dia, e finalizarm…"
type md-outlined-text-field "Maravilha! Agora, para agilizar um pouco o seu atendimento no dia, e finalizarm…"
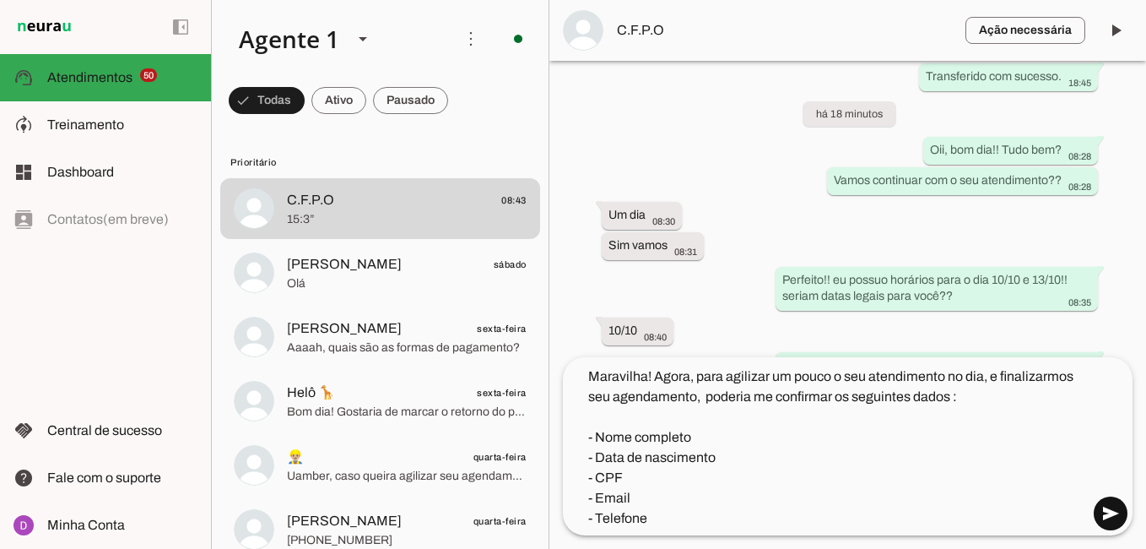
click at [1118, 511] on span at bounding box center [1110, 513] width 41 height 41
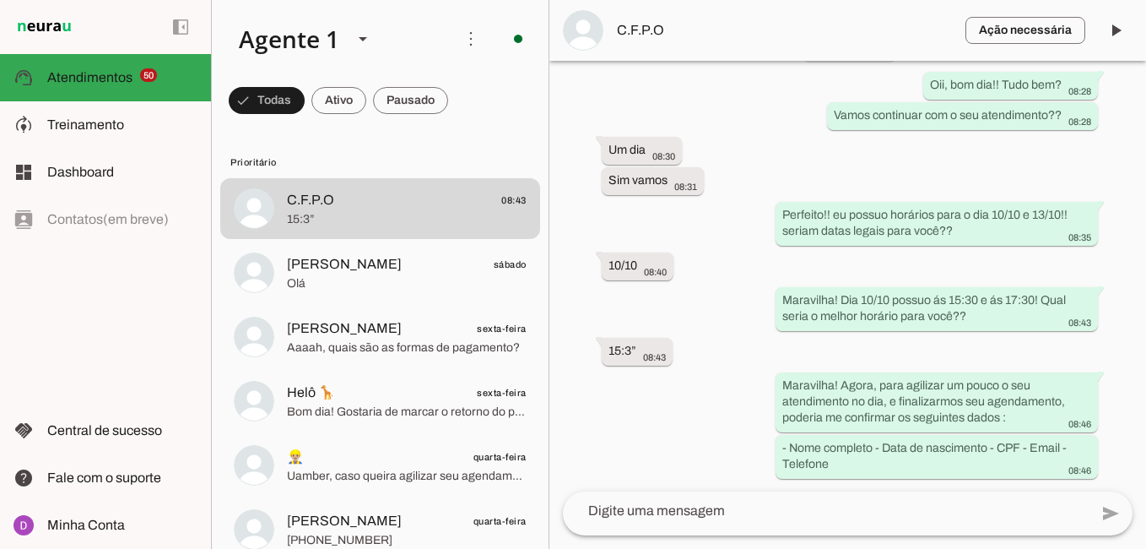
scroll to position [1619, 0]
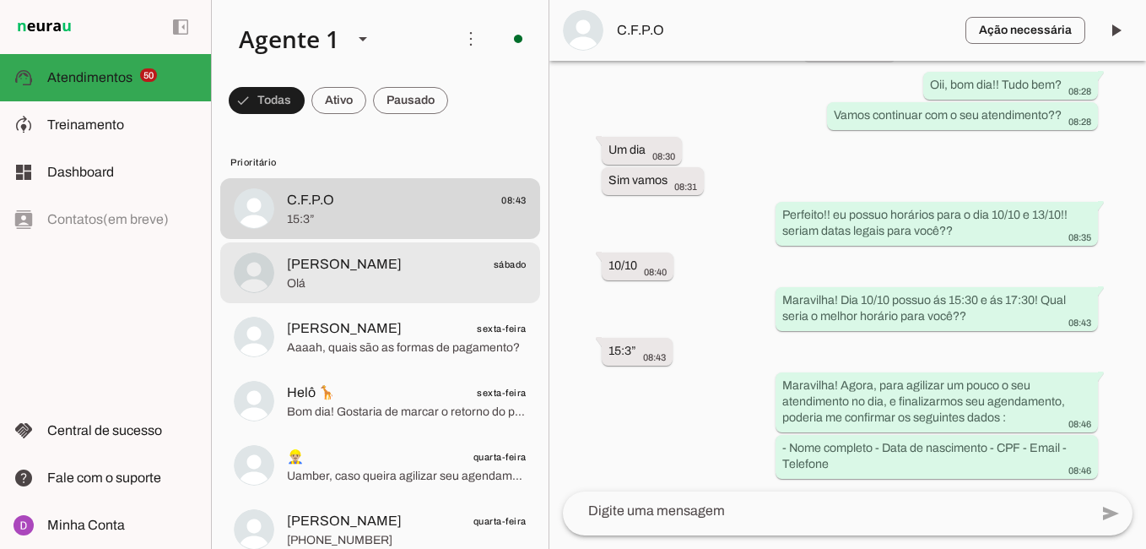
click at [410, 286] on span "Olá" at bounding box center [407, 283] width 240 height 17
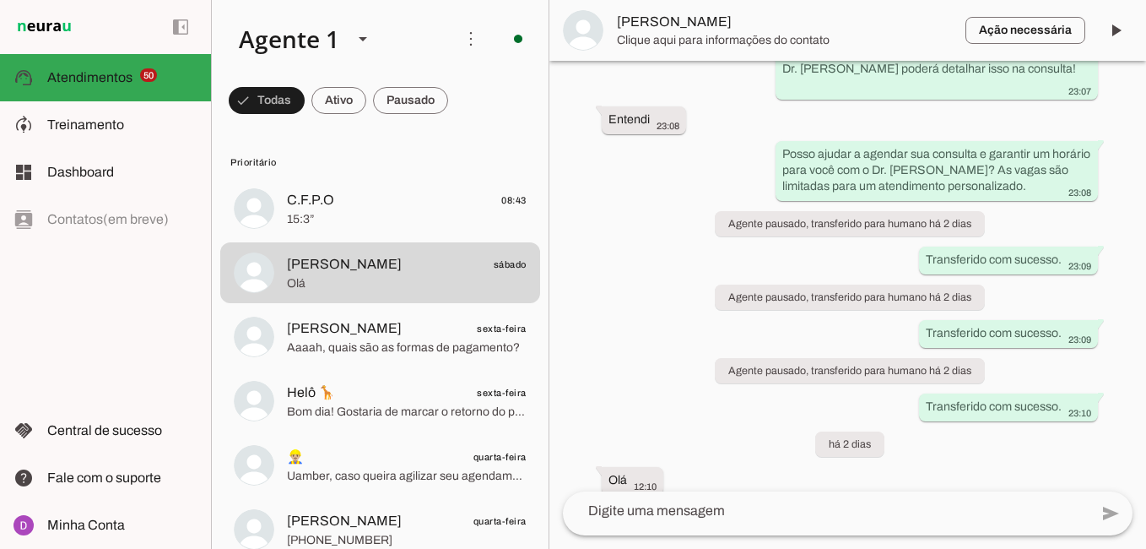
scroll to position [1126, 0]
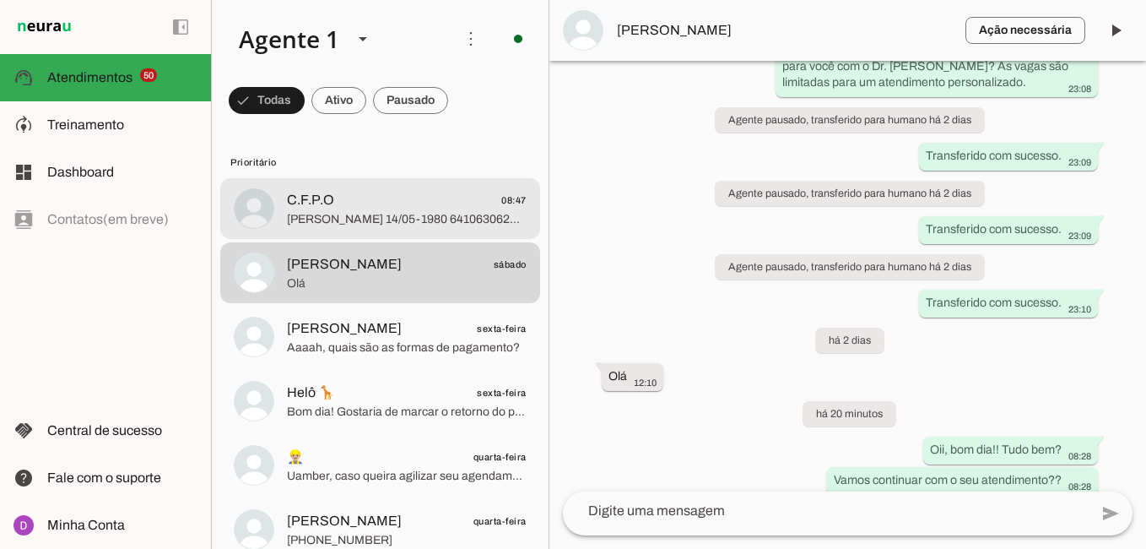
click at [382, 227] on div at bounding box center [407, 208] width 240 height 41
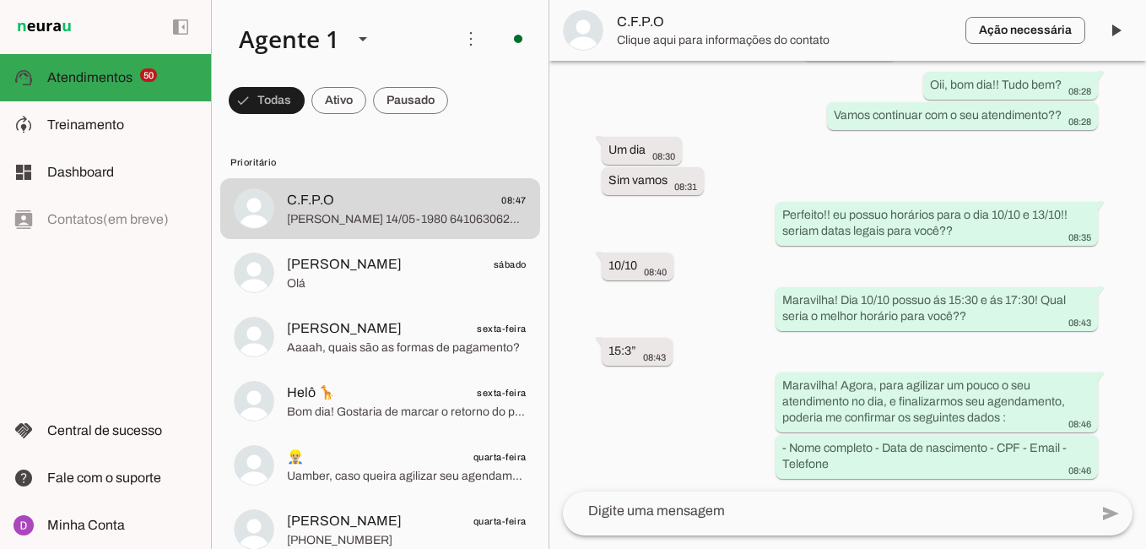
scroll to position [1685, 0]
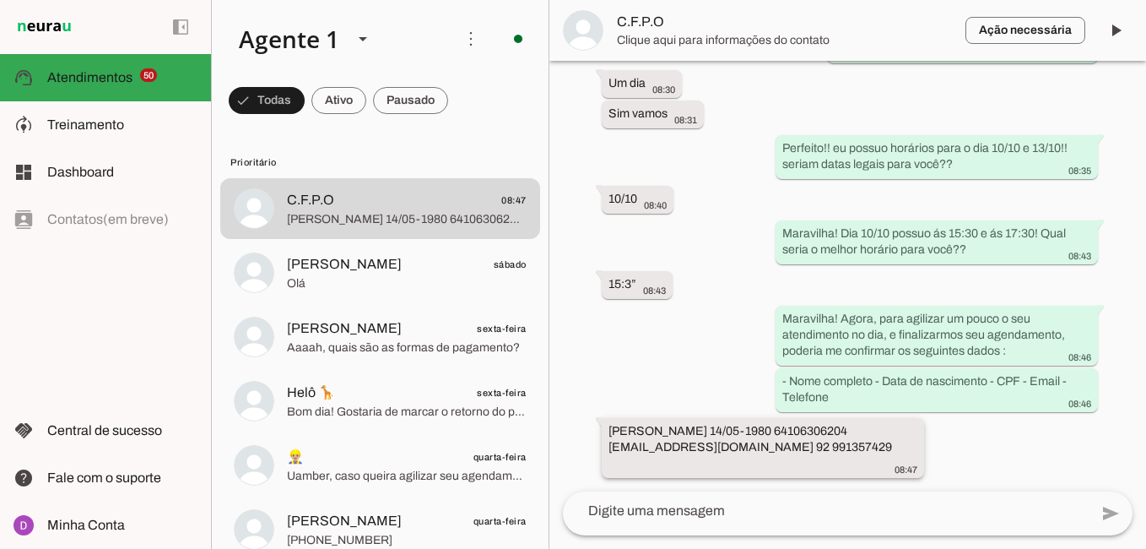
drag, startPoint x: 738, startPoint y: 471, endPoint x: 723, endPoint y: 467, distance: 15.8
click at [723, 467] on div "[PERSON_NAME] 14/05-1980 64106306204 [EMAIL_ADDRESS][DOMAIN_NAME] 92 991357429 …" at bounding box center [762, 449] width 309 height 53
drag, startPoint x: 612, startPoint y: 428, endPoint x: 780, endPoint y: 432, distance: 168.0
click at [0, 0] on slot "[PERSON_NAME] 14/05-1980 64106306204 [EMAIL_ADDRESS][DOMAIN_NAME] 92 991357429" at bounding box center [0, 0] width 0 height 0
drag, startPoint x: 686, startPoint y: 447, endPoint x: 833, endPoint y: 443, distance: 146.9
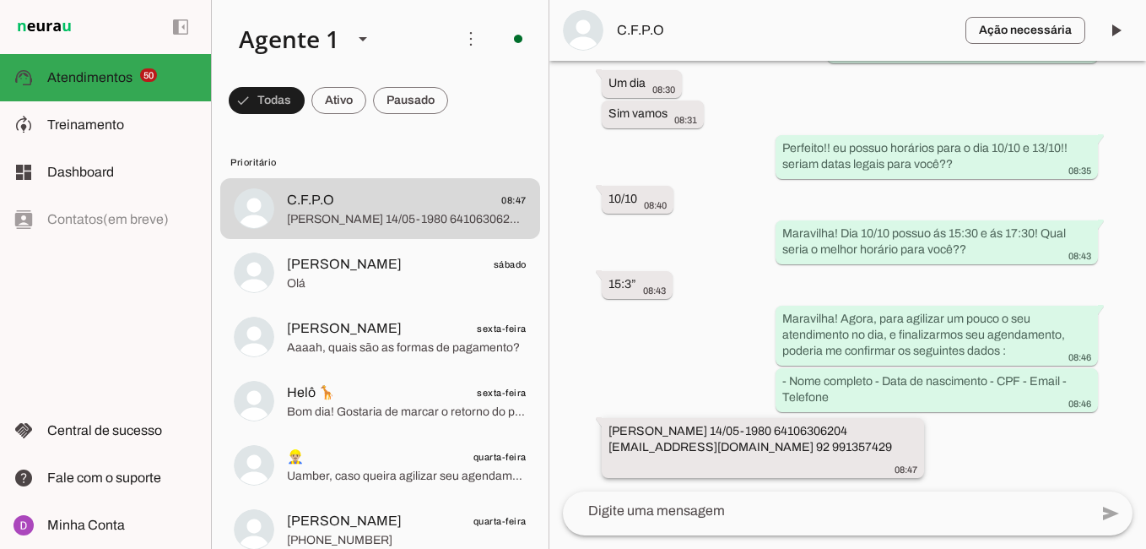
click at [0, 0] on slot "[PERSON_NAME] 14/05-1980 64106306204 [EMAIL_ADDRESS][DOMAIN_NAME] 92 991357429" at bounding box center [0, 0] width 0 height 0
drag, startPoint x: 679, startPoint y: 446, endPoint x: 629, endPoint y: 441, distance: 50.0
click at [0, 0] on slot "[PERSON_NAME] 14/05-1980 64106306204 [EMAIL_ADDRESS][DOMAIN_NAME] 92 991357429" at bounding box center [0, 0] width 0 height 0
drag, startPoint x: 629, startPoint y: 441, endPoint x: 681, endPoint y: 443, distance: 52.4
click at [0, 0] on slot "[PERSON_NAME] 14/05-1980 64106306204 [EMAIL_ADDRESS][DOMAIN_NAME] 92 991357429" at bounding box center [0, 0] width 0 height 0
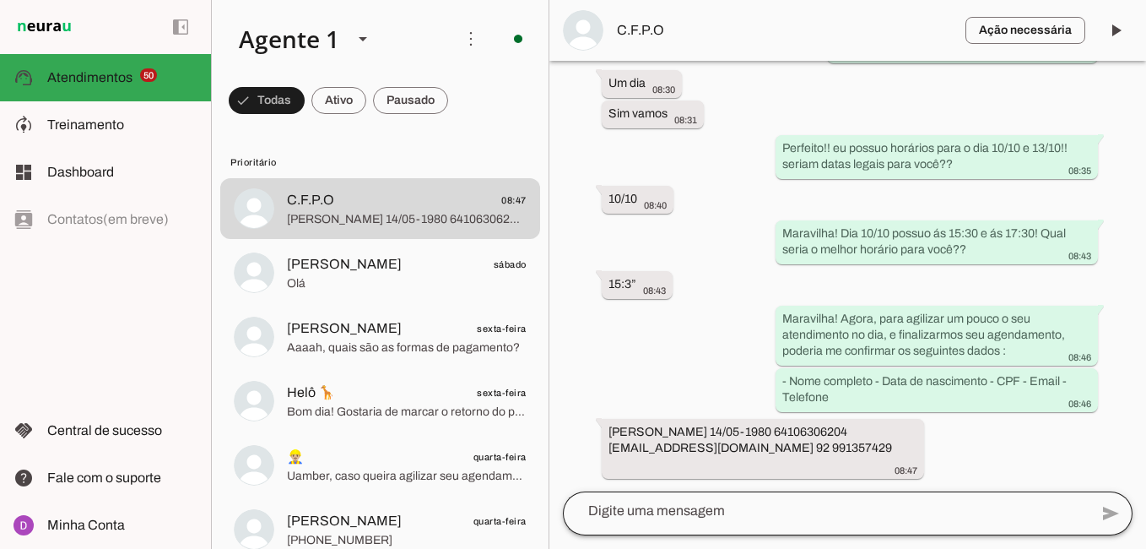
click at [713, 522] on div at bounding box center [826, 511] width 526 height 44
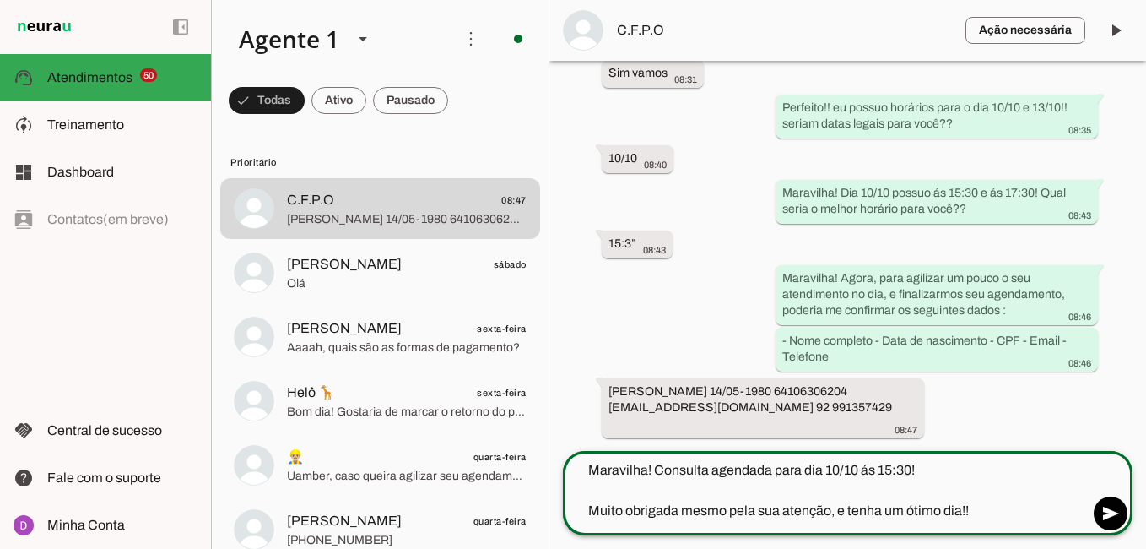
type textarea "Maravilha! Consulta agendada para dia 10/10 ás 15:30! Muito obrigada mesmo pela…"
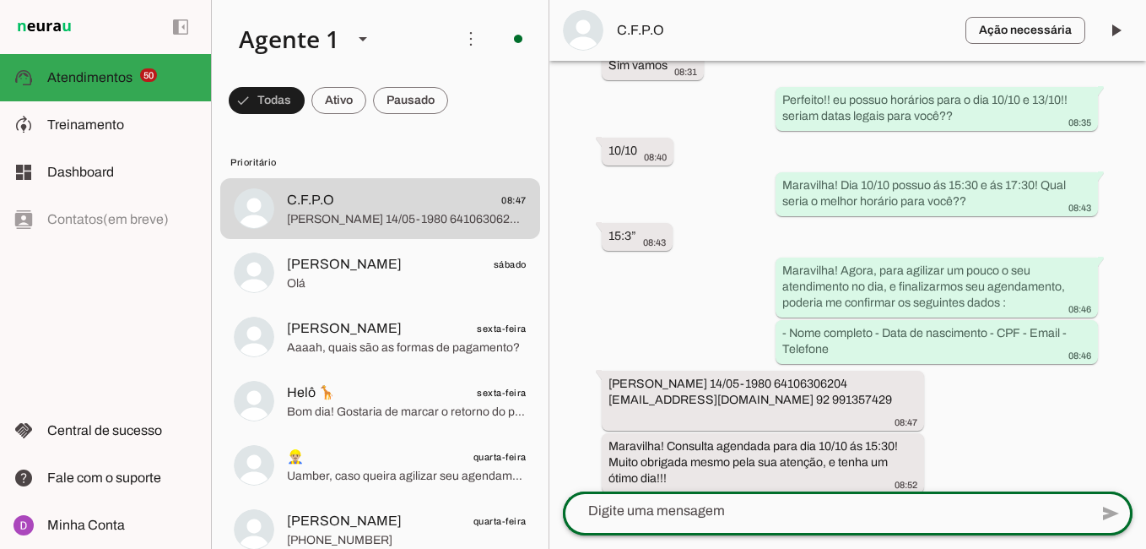
scroll to position [1748, 0]
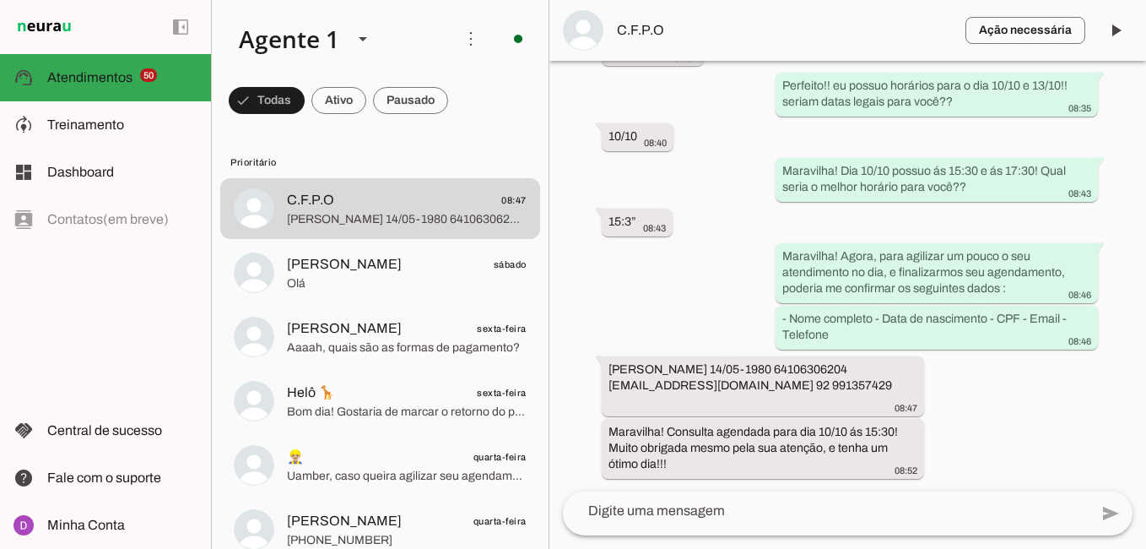
drag, startPoint x: 695, startPoint y: 394, endPoint x: 571, endPoint y: 360, distance: 128.8
click at [571, 360] on div "Agente ativado há 1 dia Tenho interesse. Por favor, você poderia me passar mais…" at bounding box center [847, 276] width 597 height 430
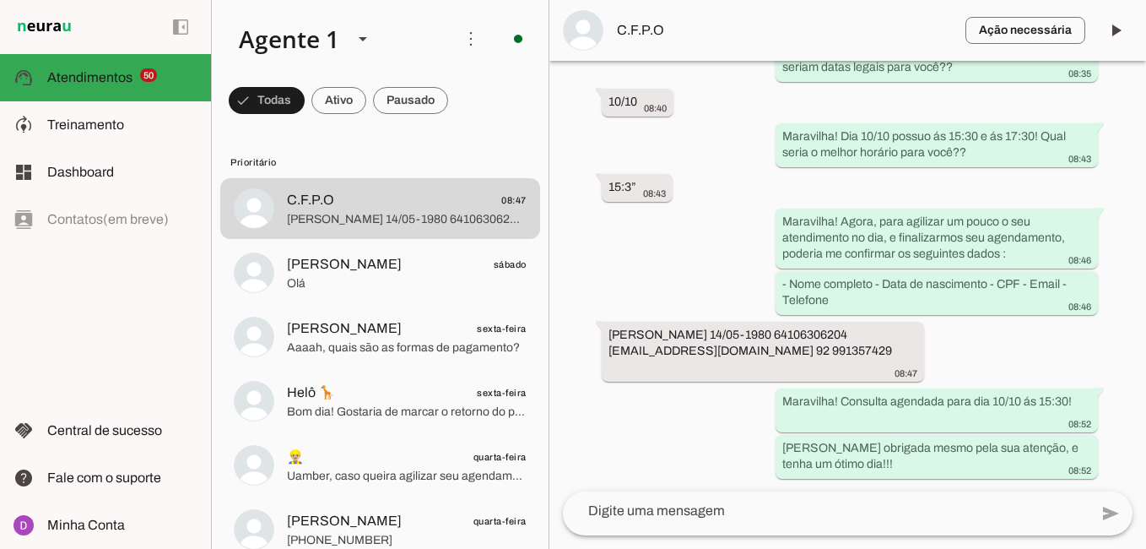
scroll to position [1782, 0]
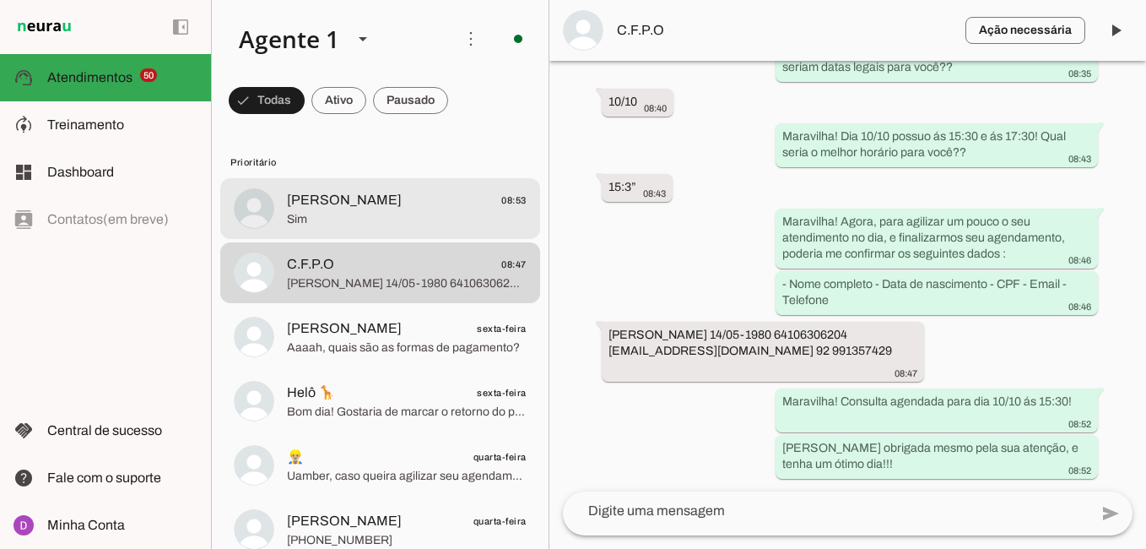
drag, startPoint x: 378, startPoint y: 226, endPoint x: 666, endPoint y: 379, distance: 325.8
click at [377, 225] on div at bounding box center [407, 208] width 240 height 41
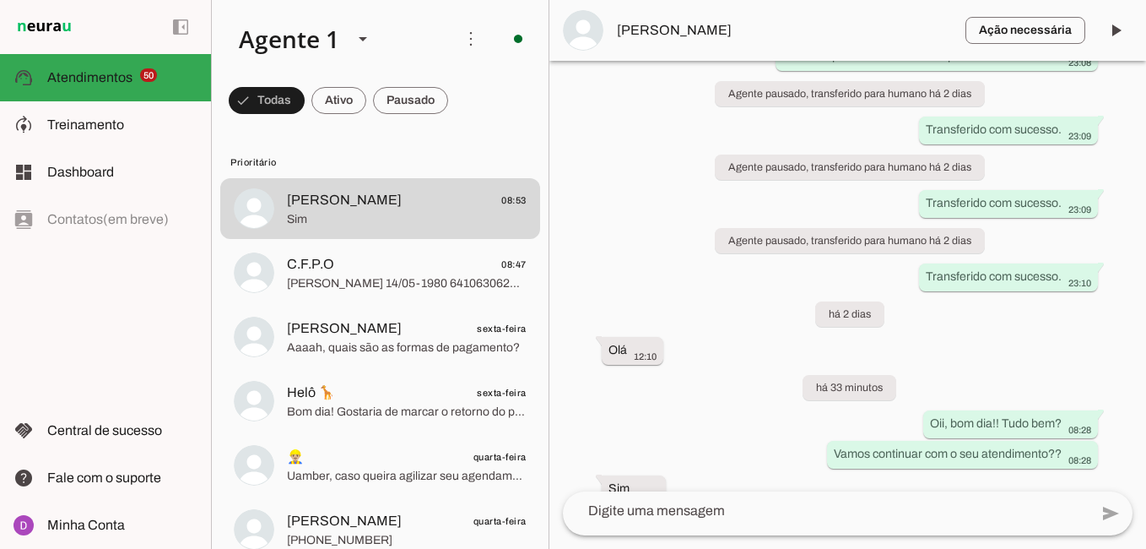
scroll to position [1160, 0]
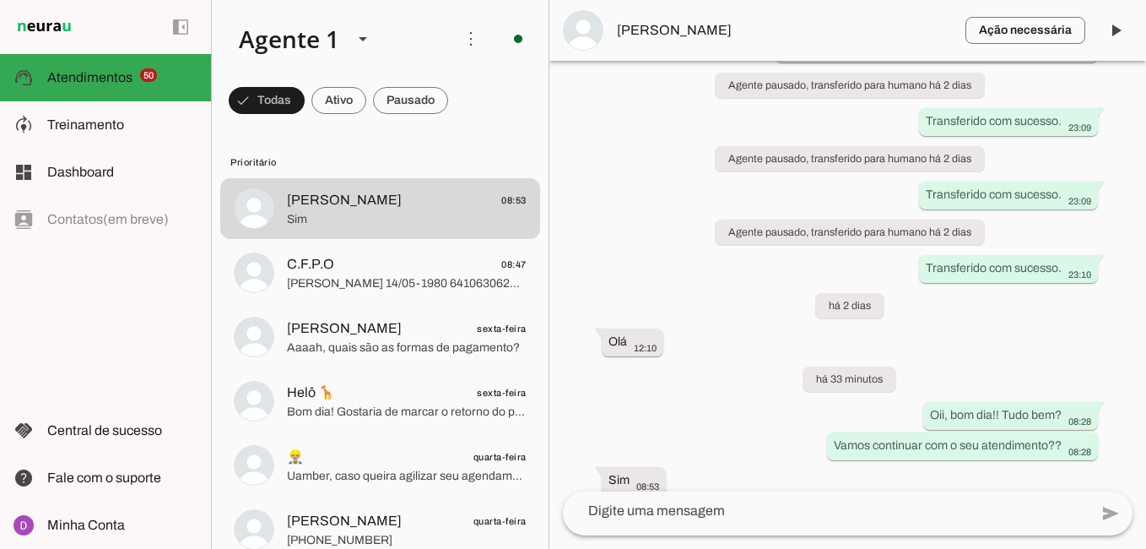
click at [778, 515] on textarea at bounding box center [826, 510] width 526 height 20
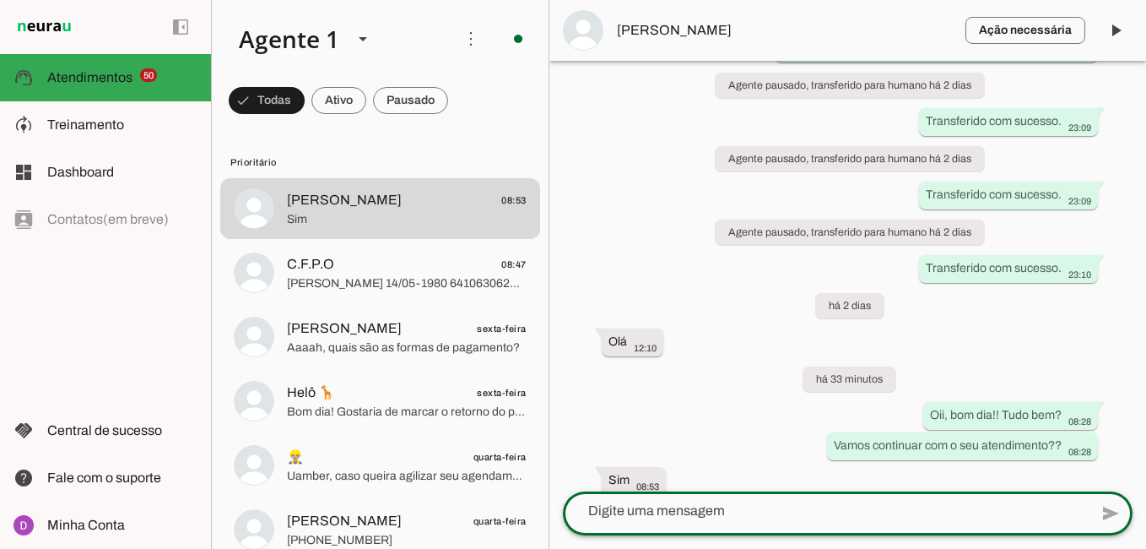
click at [746, 514] on textarea at bounding box center [826, 510] width 526 height 20
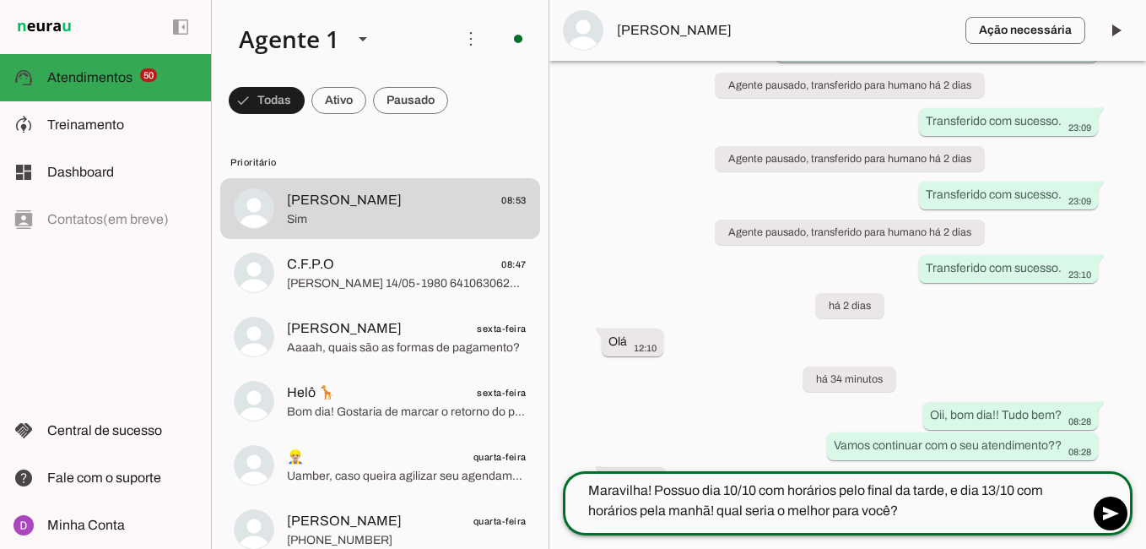
click at [659, 486] on textarea "Maravilha! Possuo dia 10/10 com horários pelo final da tarde, e dia 13/10 com h…" at bounding box center [826, 500] width 526 height 41
type textarea "Maravilha! possuo dia 10/10 com horários pelo final da tarde, e dia 13/10 com h…"
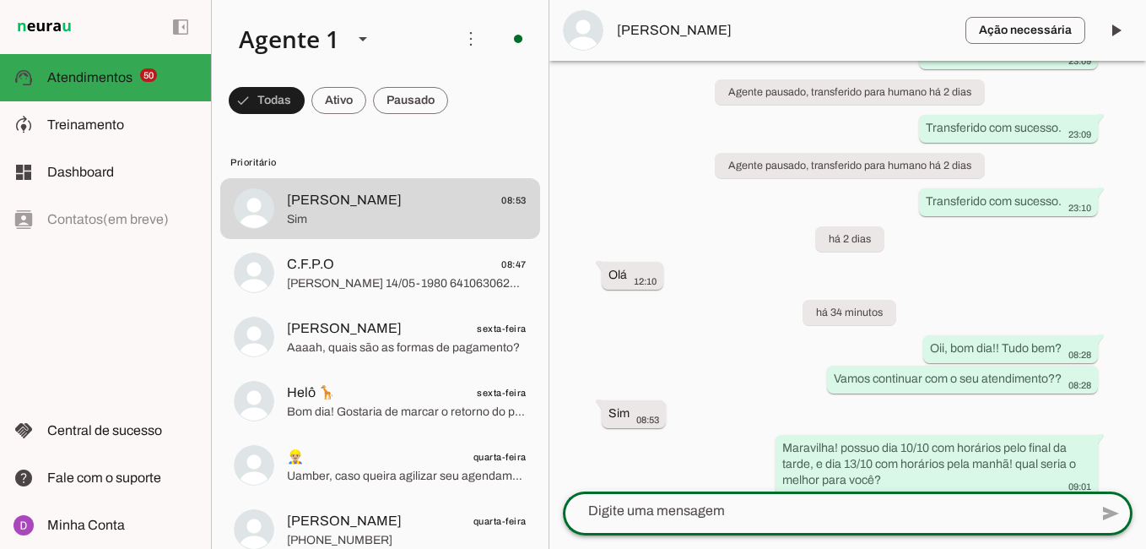
scroll to position [1262, 0]
